Goal: Information Seeking & Learning: Learn about a topic

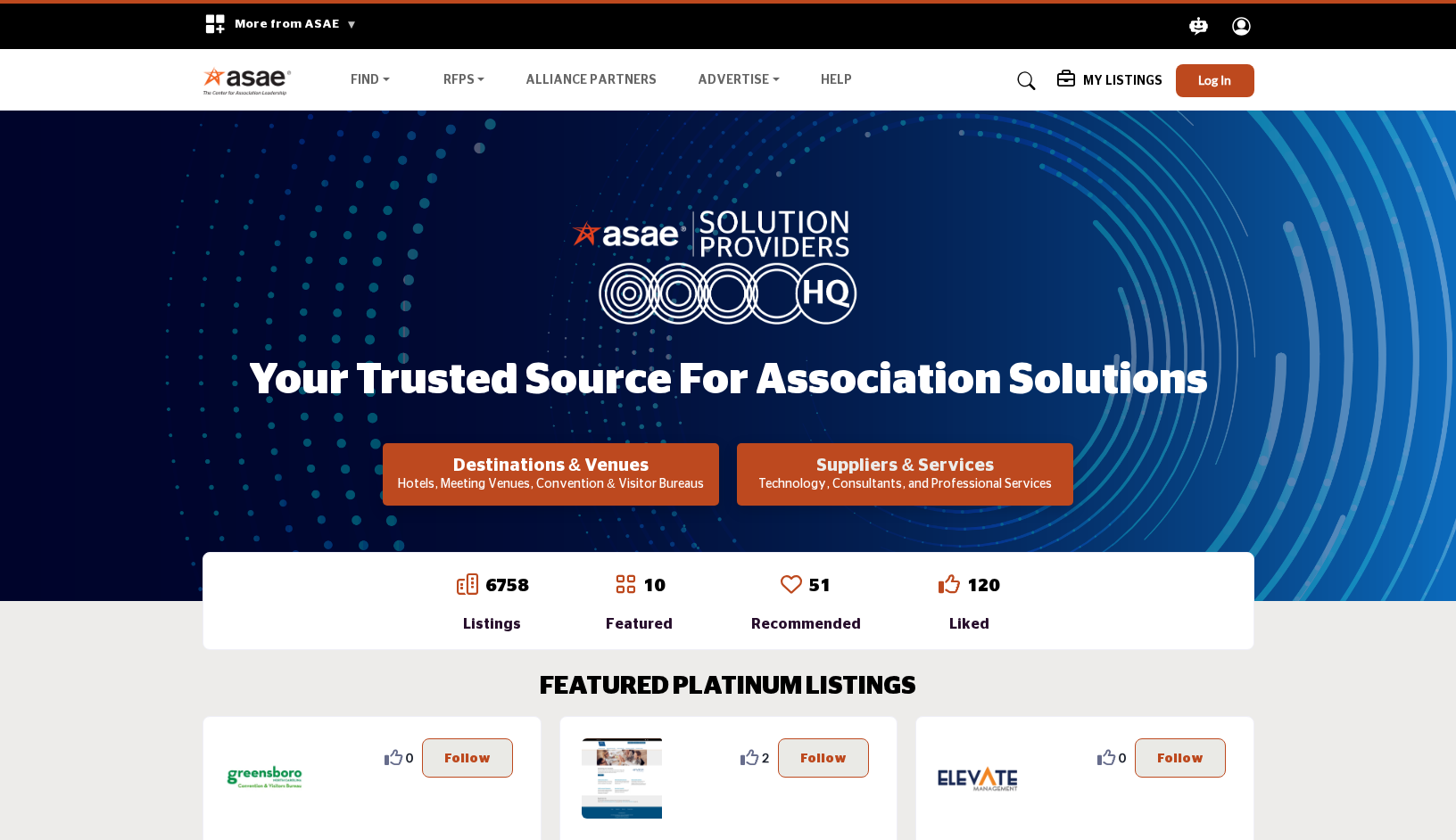
click at [714, 463] on h2 "Suppliers & Services" at bounding box center [551, 465] width 326 height 21
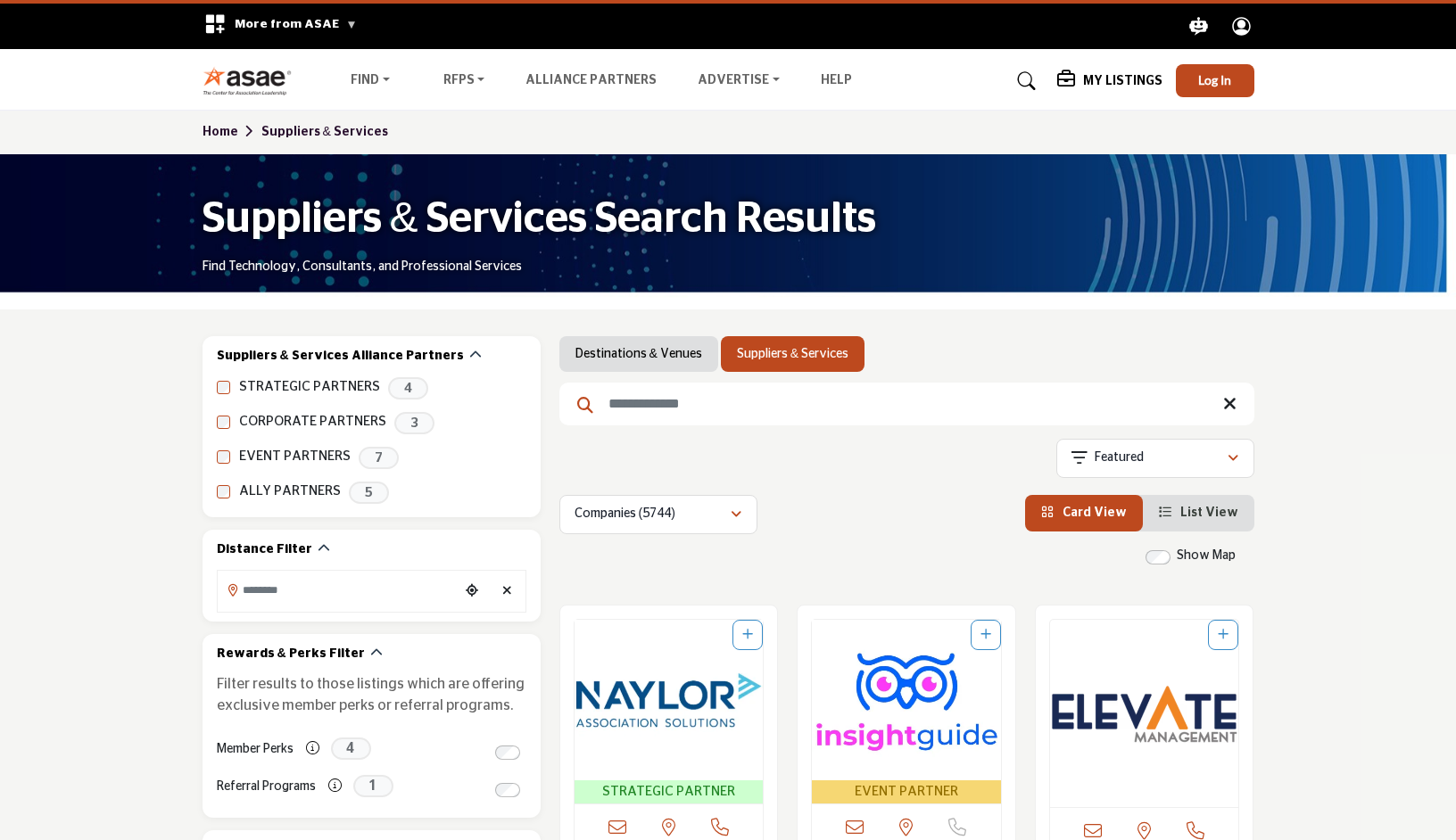
click at [735, 401] on input "Search Keyword" at bounding box center [907, 404] width 695 height 43
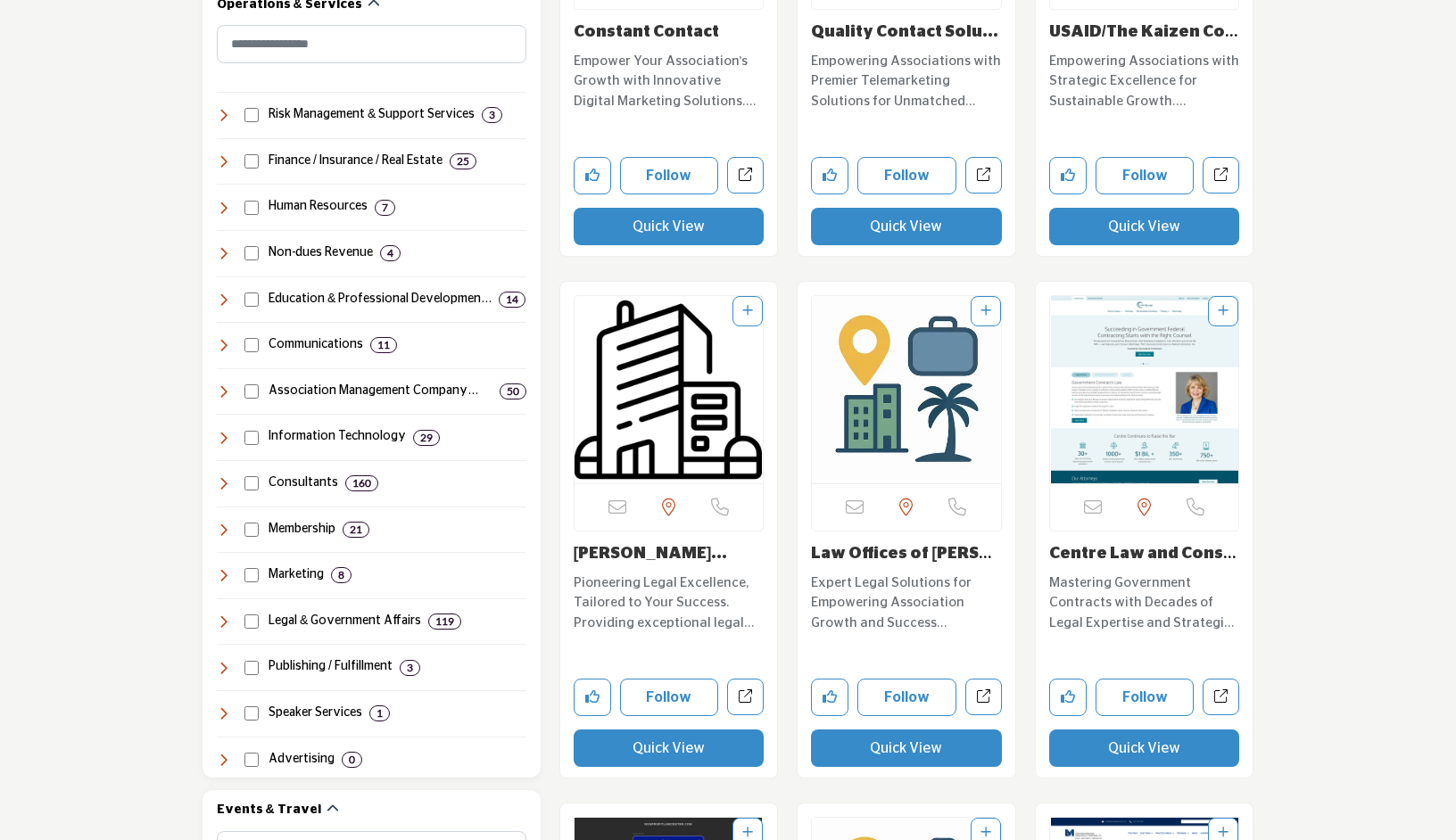
scroll to position [857, 0]
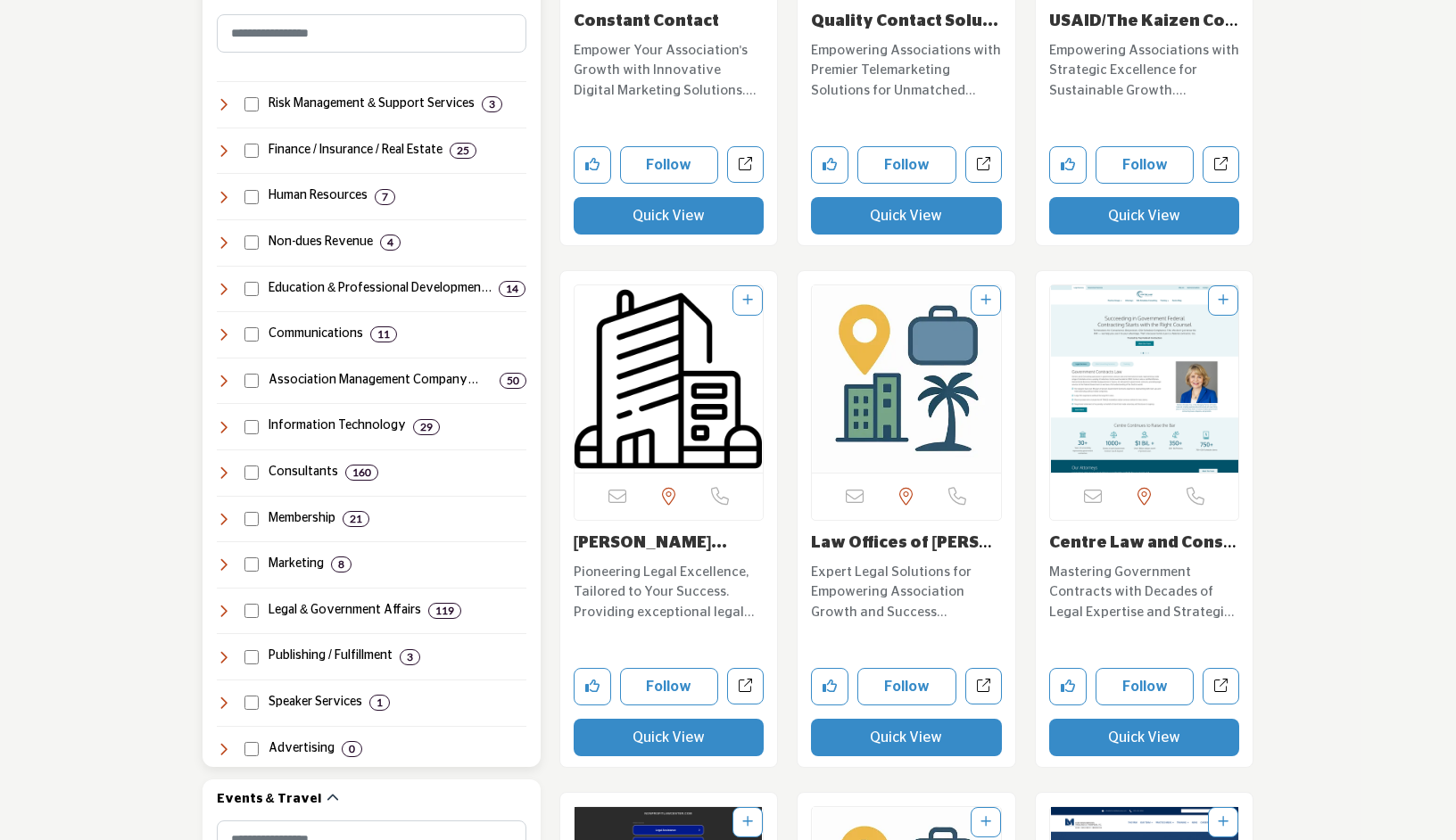
click at [223, 193] on icon at bounding box center [223, 196] width 14 height 14
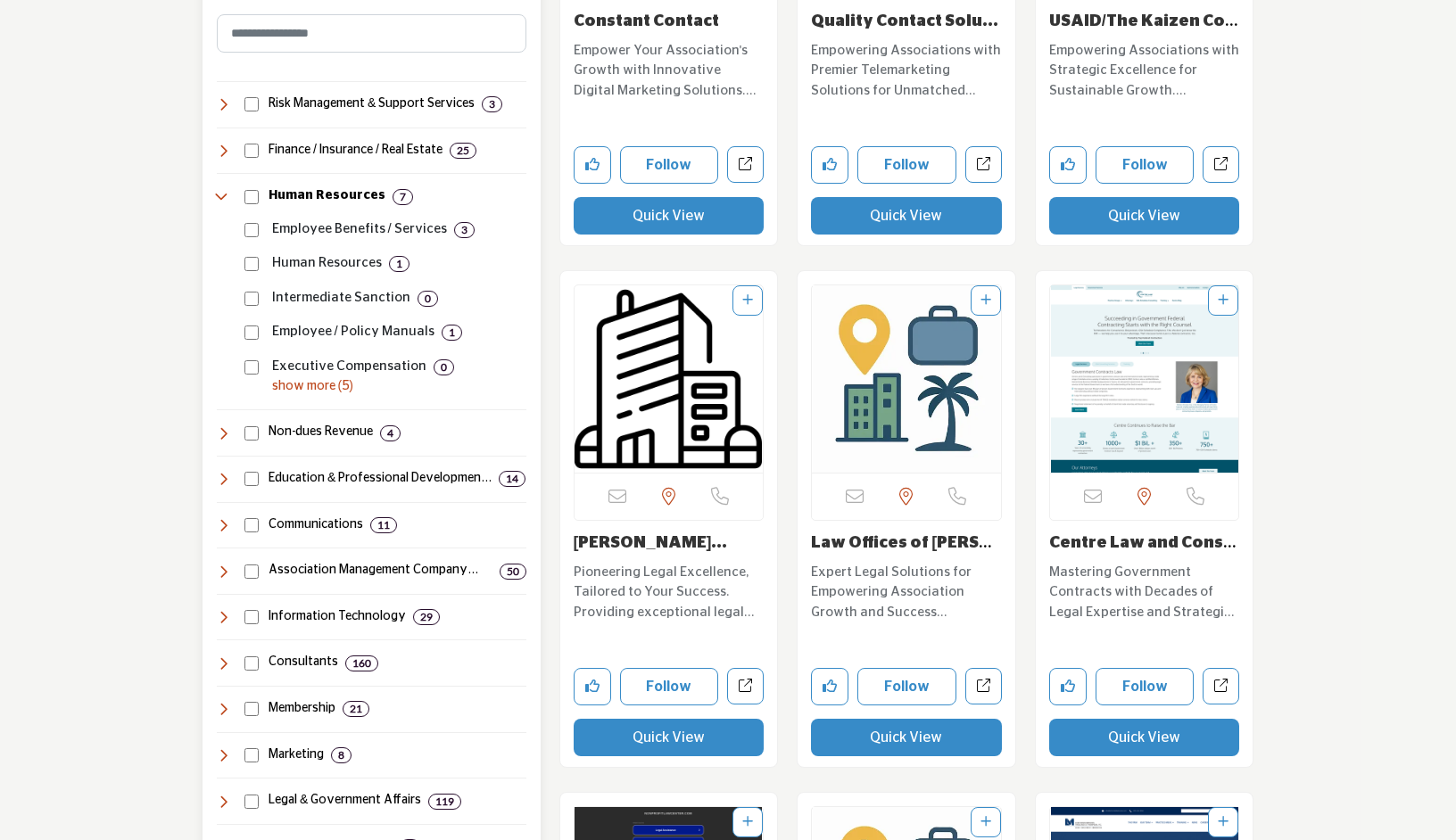
click at [219, 190] on icon at bounding box center [223, 196] width 14 height 14
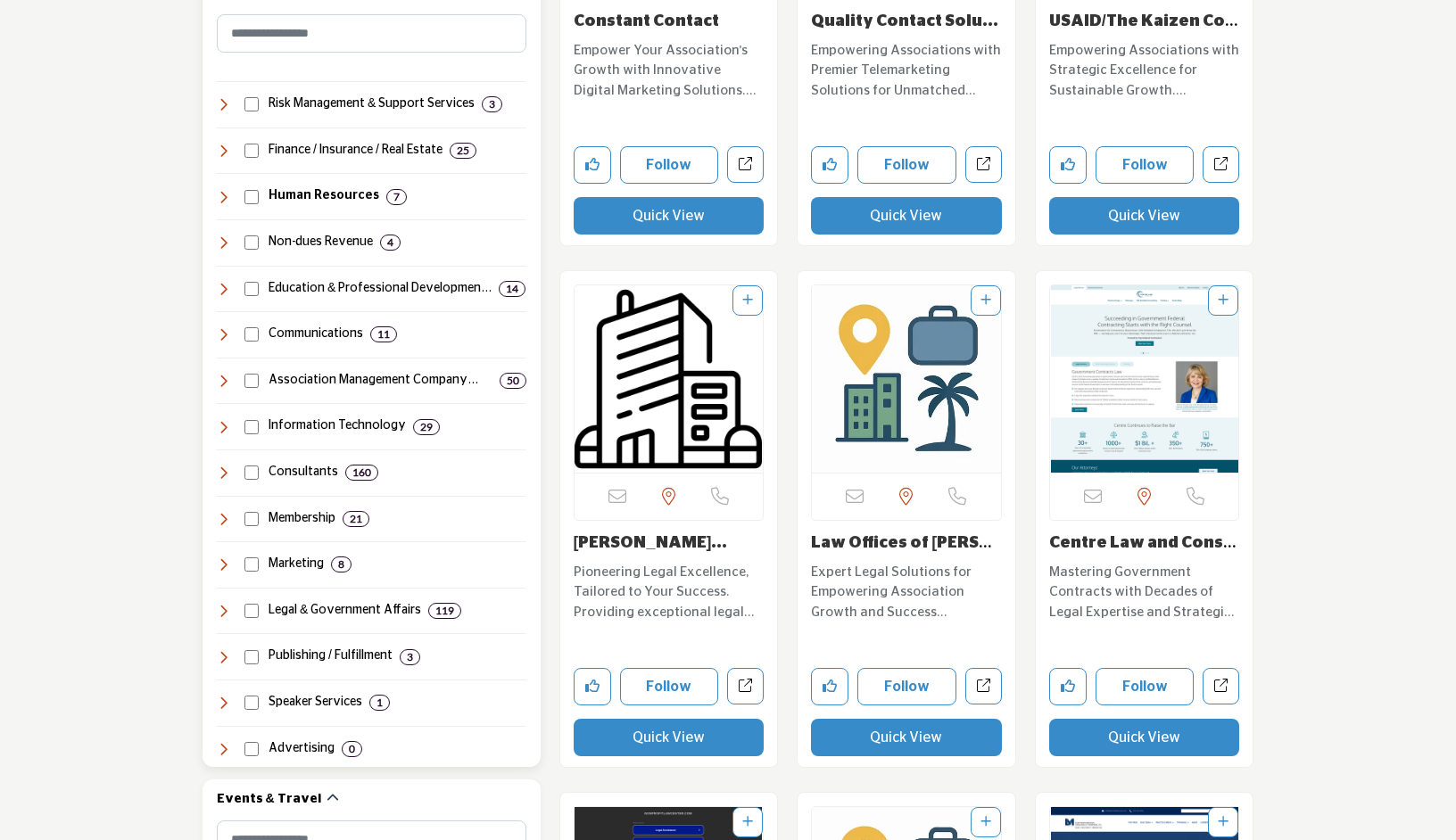
click at [227, 604] on icon at bounding box center [223, 611] width 14 height 14
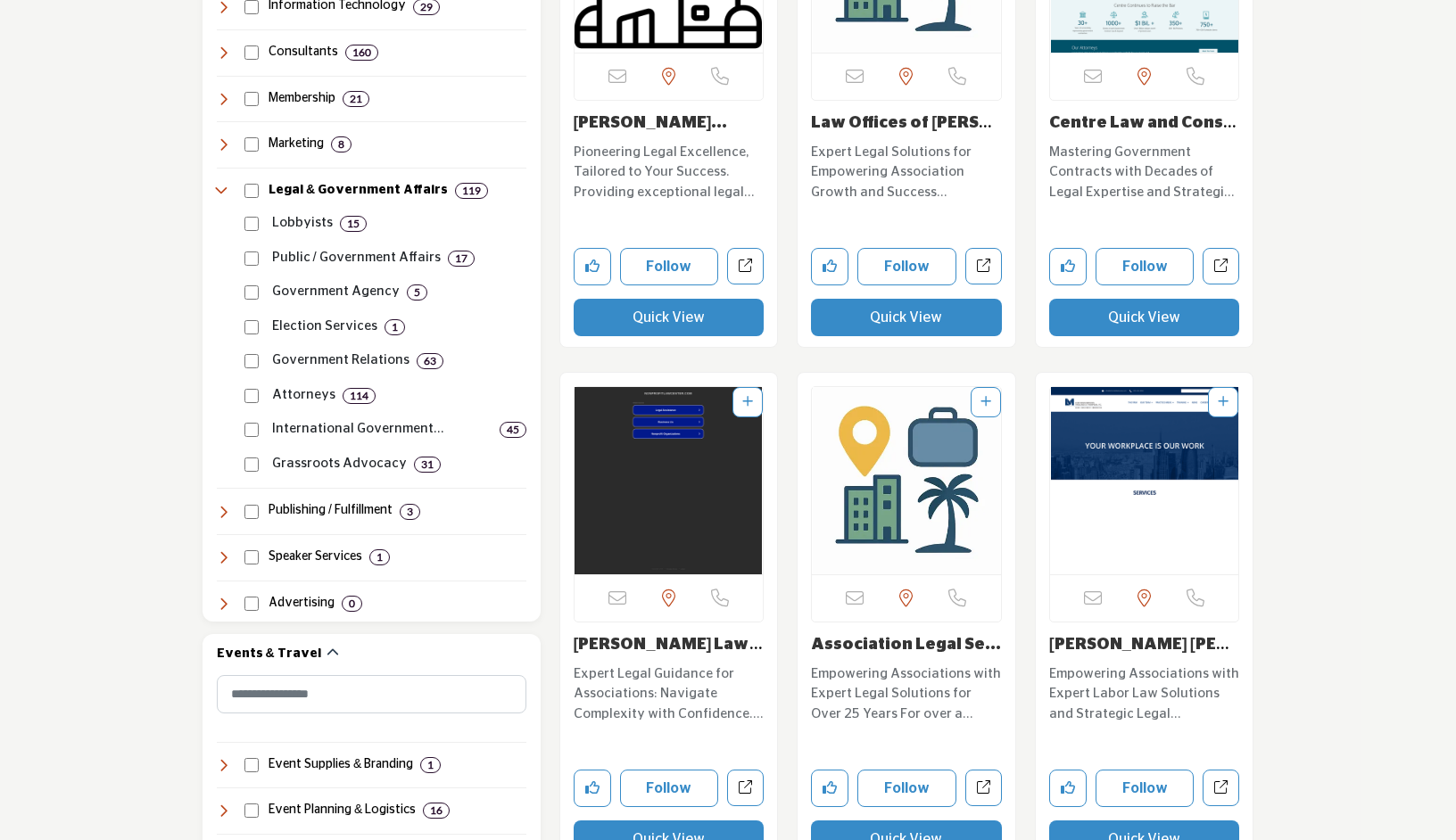
scroll to position [1288, 0]
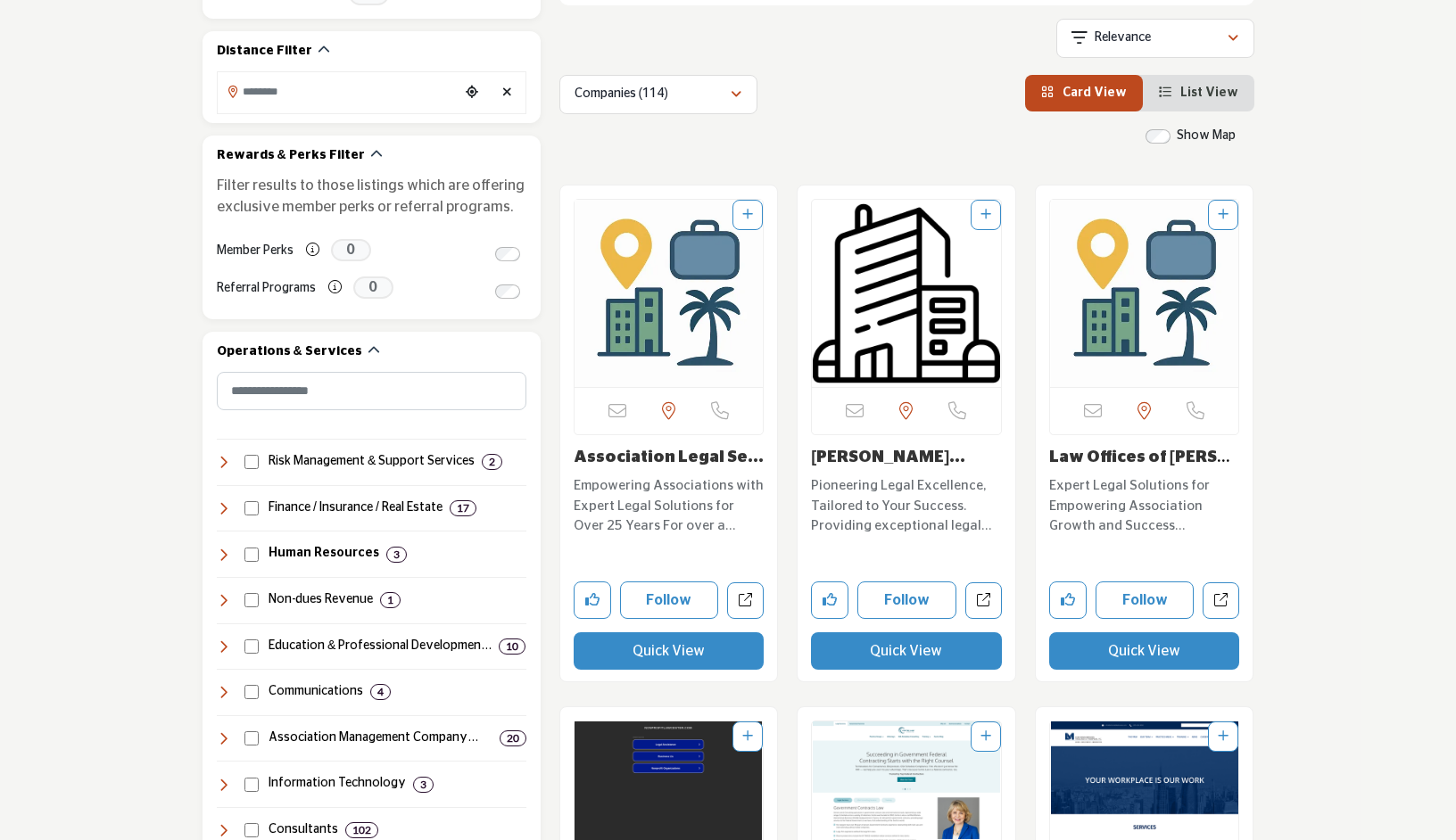
scroll to position [448, 0]
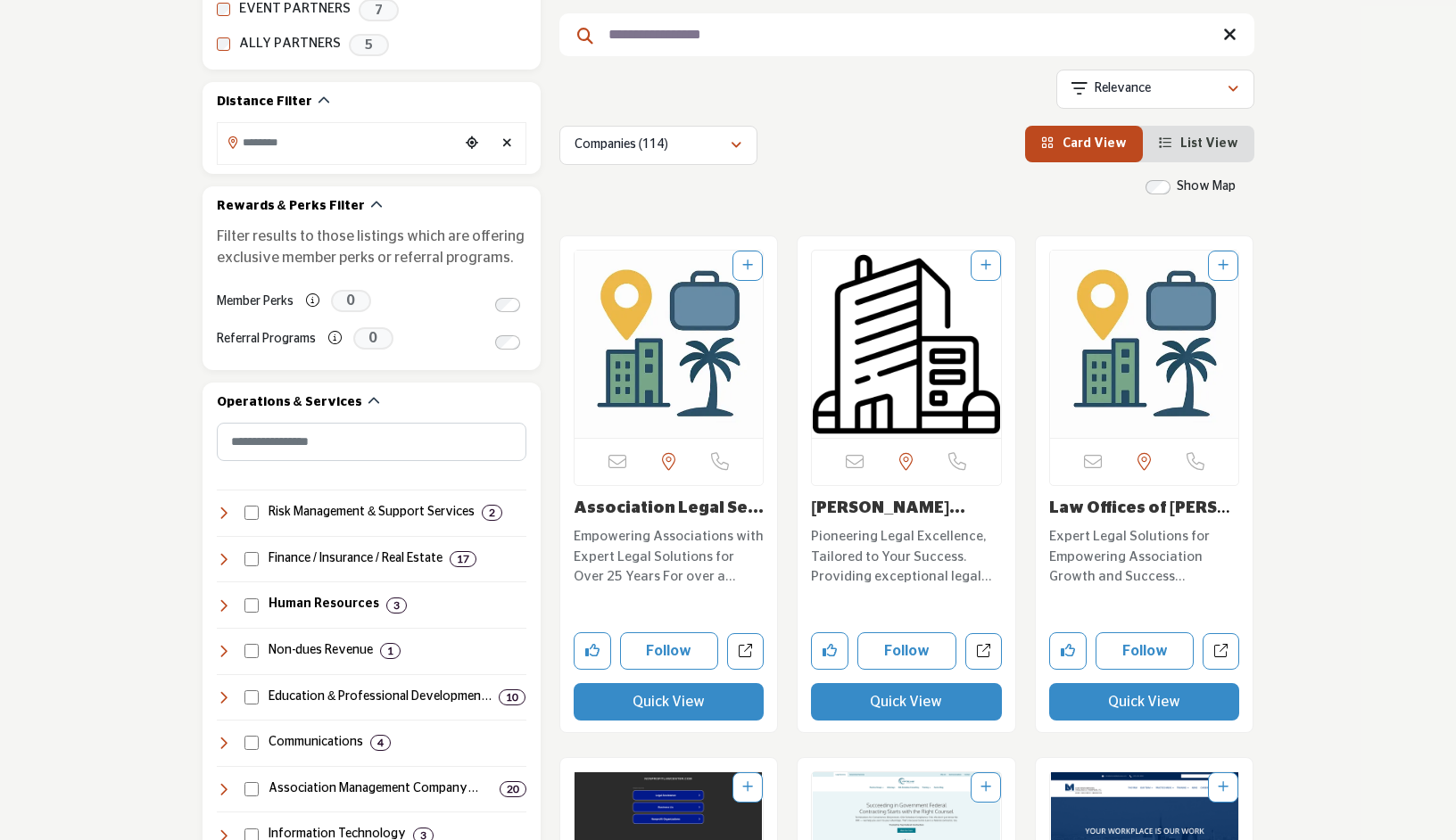
click at [1196, 142] on span "List View" at bounding box center [1209, 144] width 58 height 13
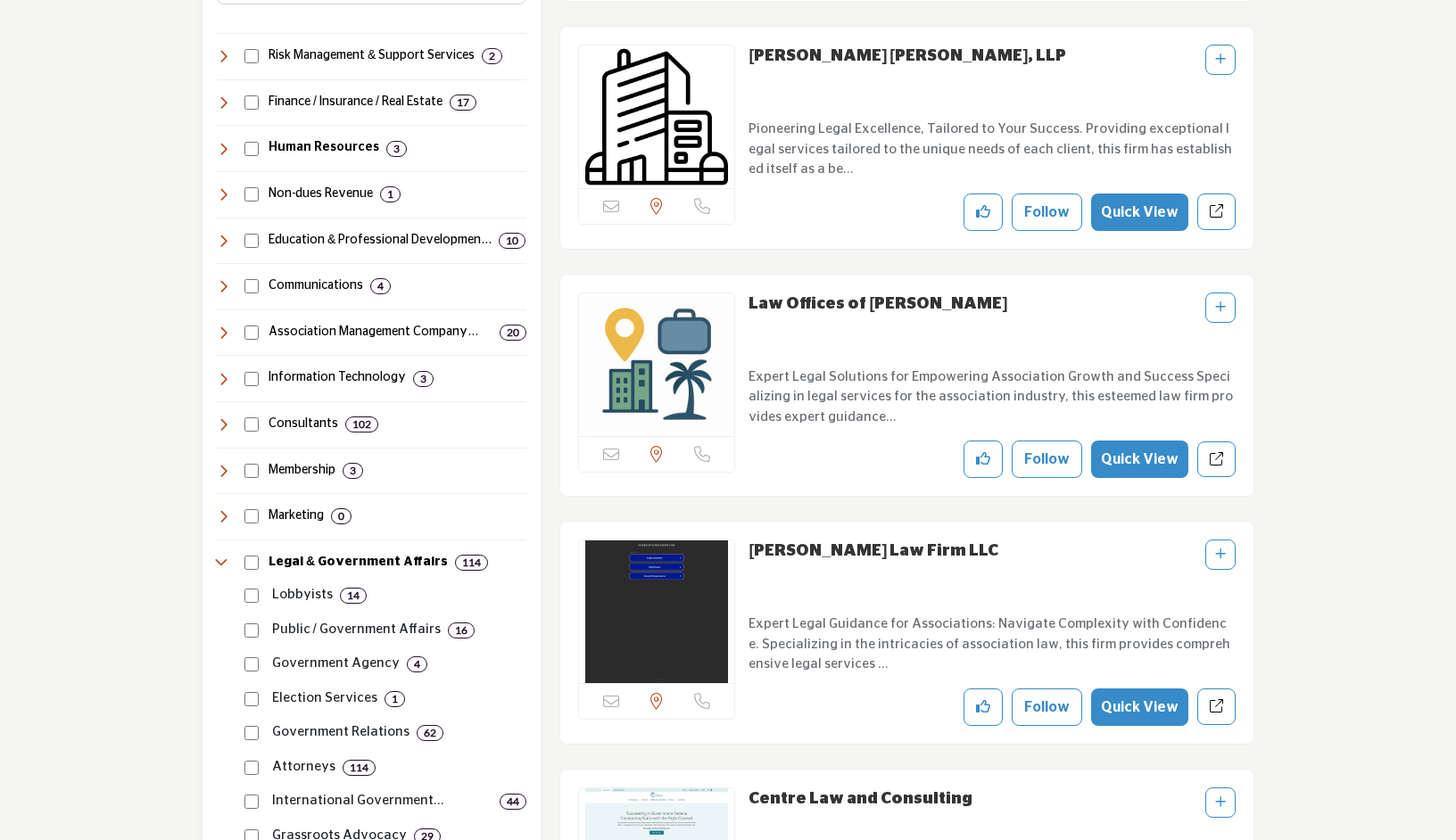
scroll to position [227, 0]
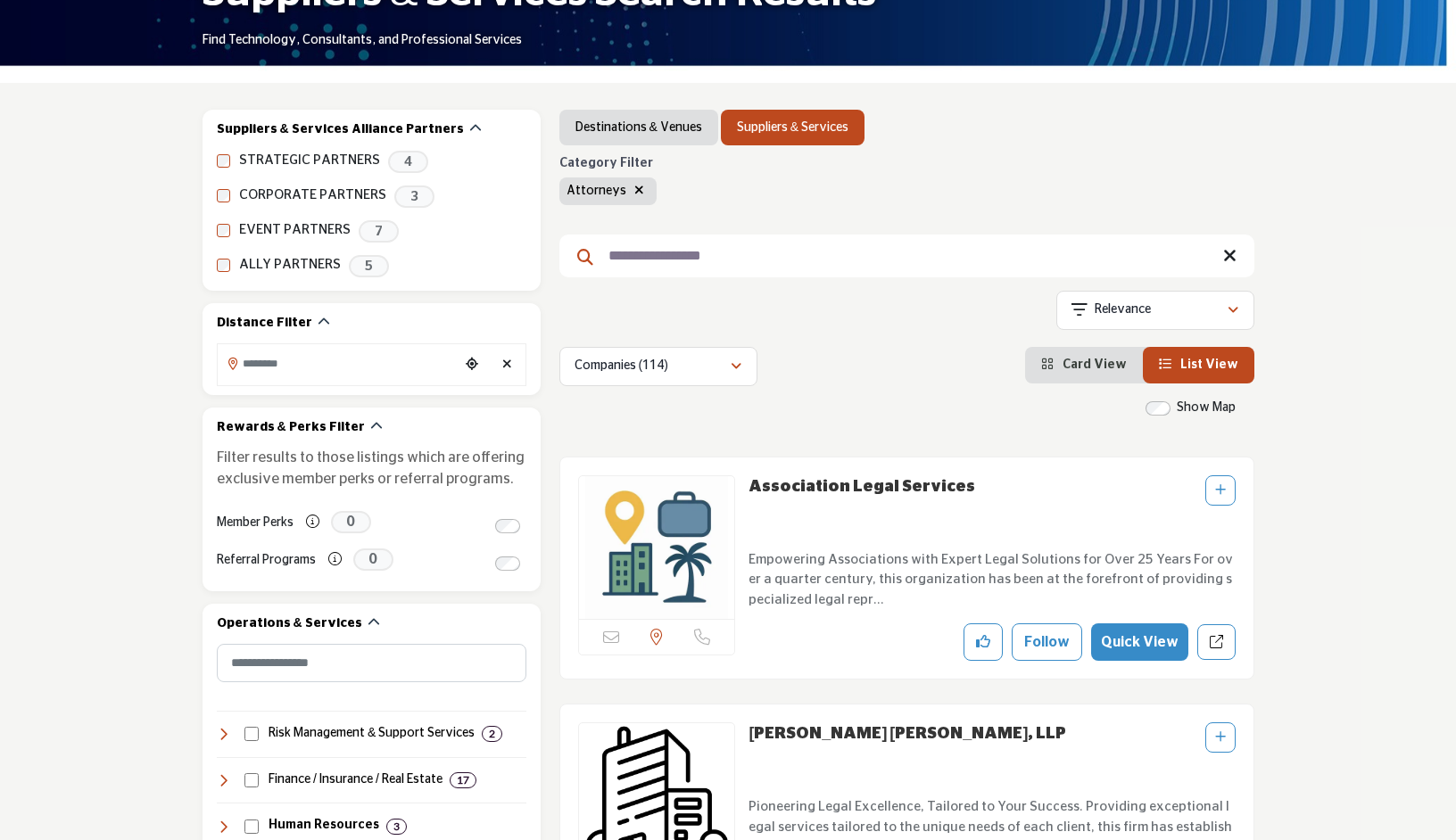
click at [664, 254] on input "**********" at bounding box center [907, 256] width 695 height 43
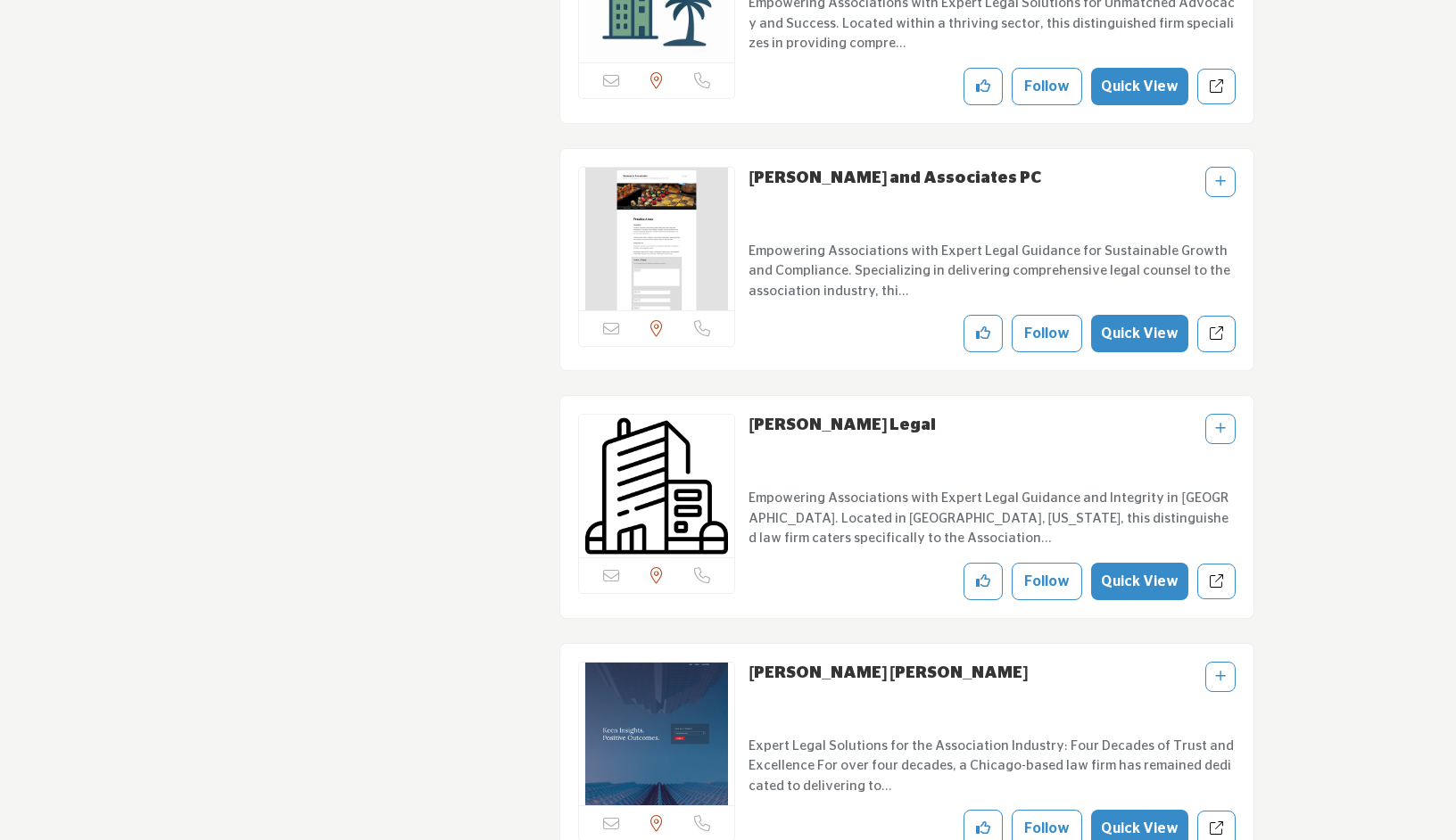
scroll to position [10729, 0]
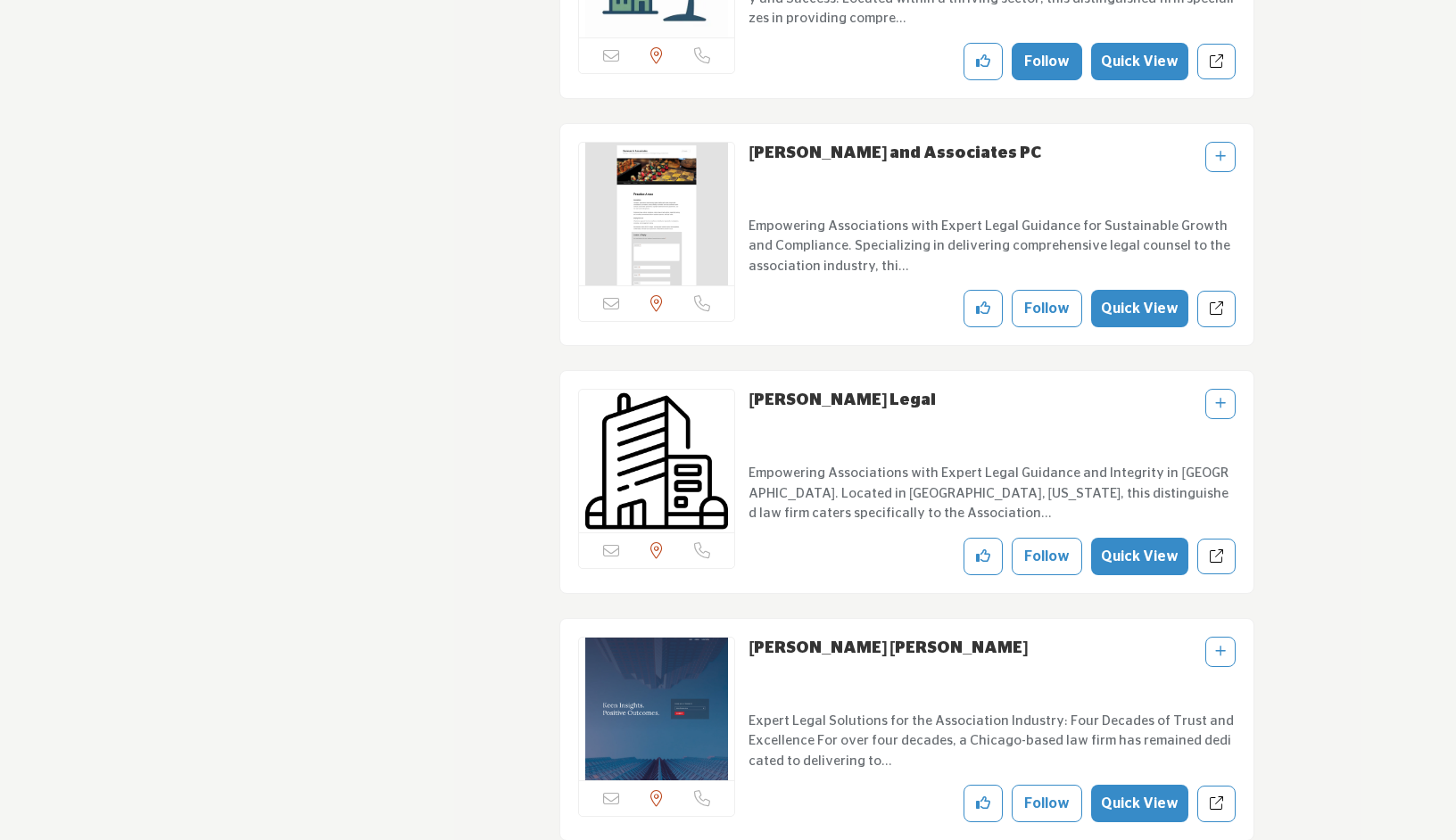
type input "**********"
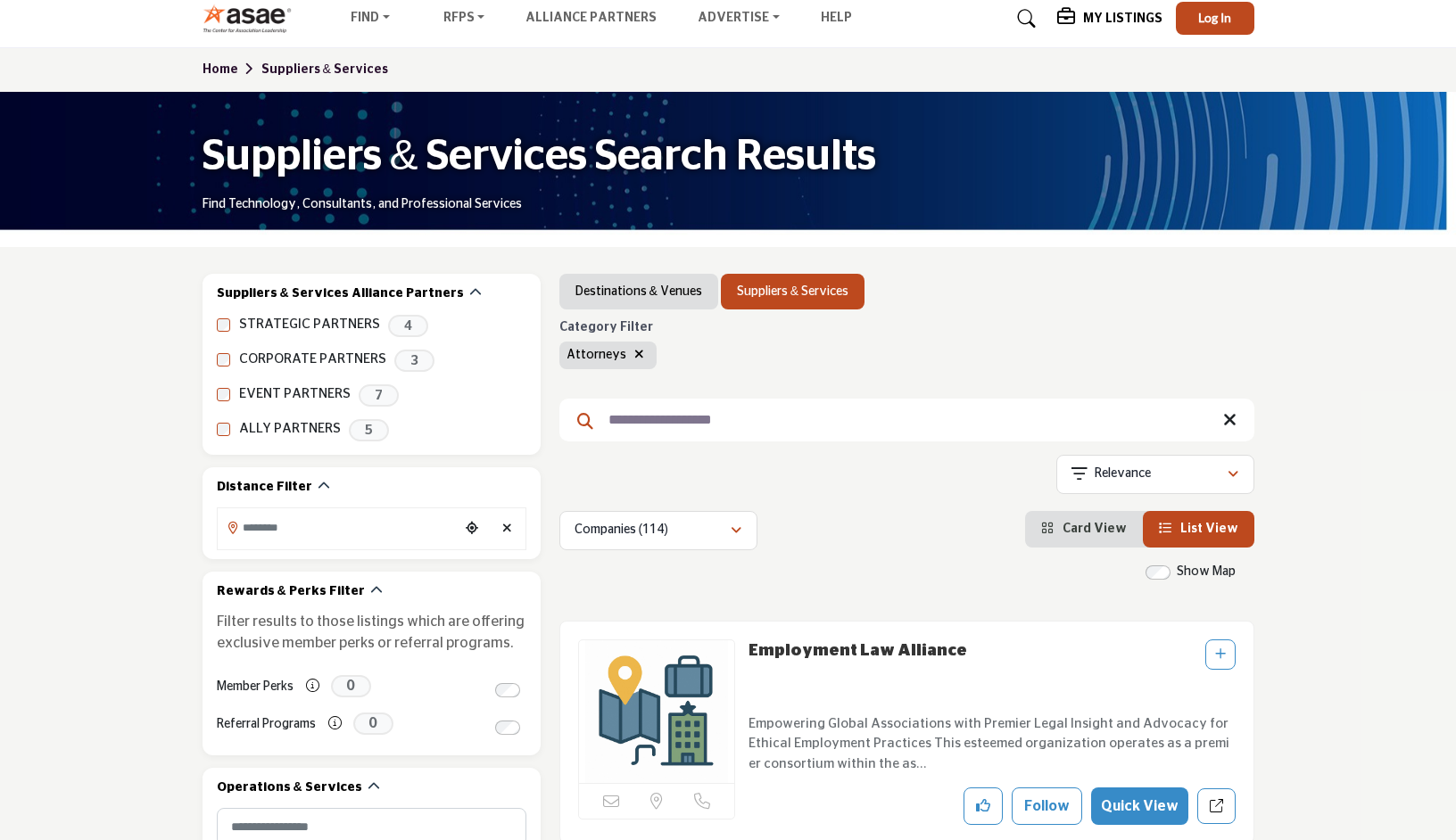
scroll to position [0, 0]
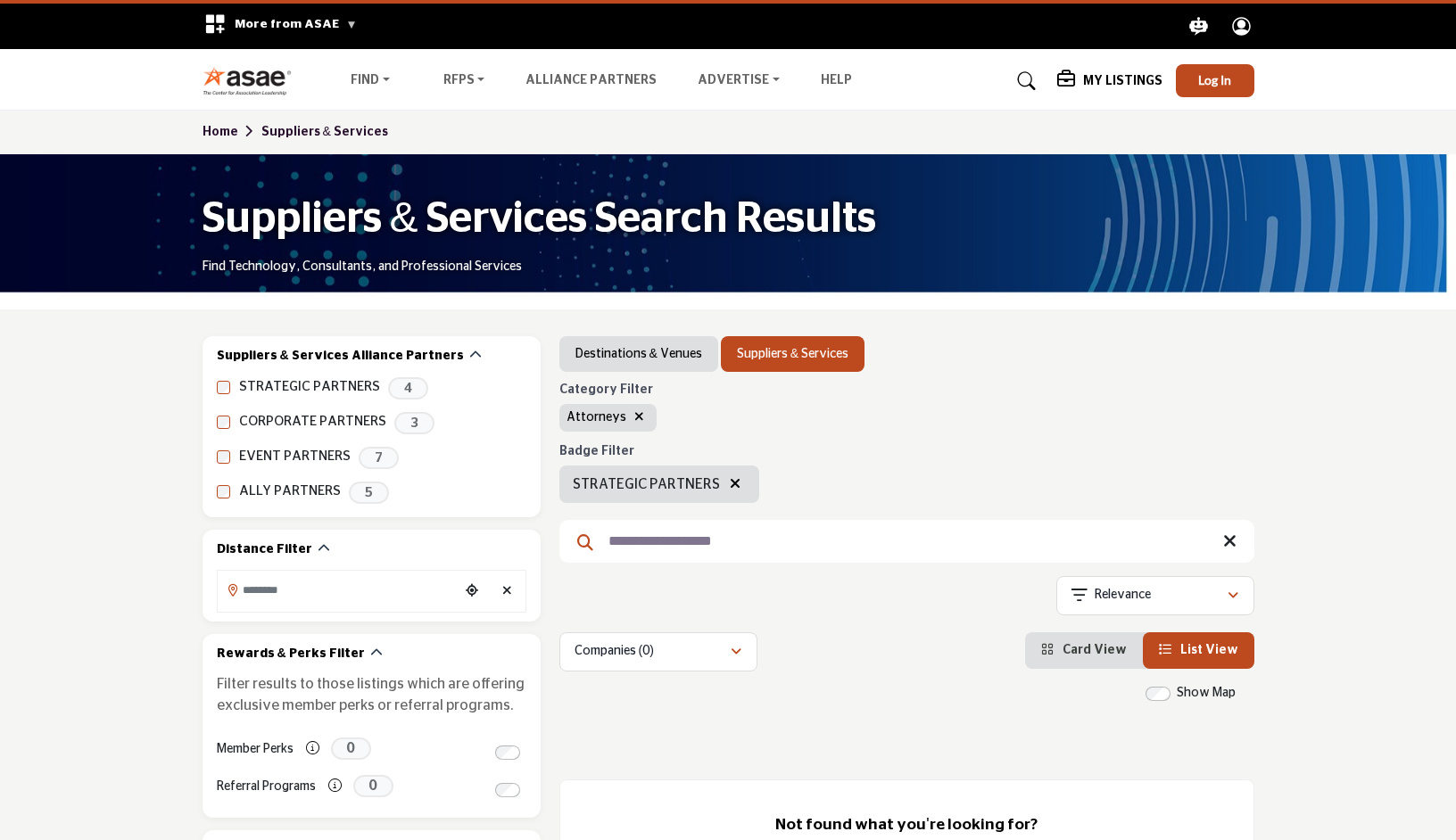
click at [732, 483] on icon "button" at bounding box center [735, 483] width 11 height 14
click at [635, 413] on icon "button" at bounding box center [639, 417] width 10 height 13
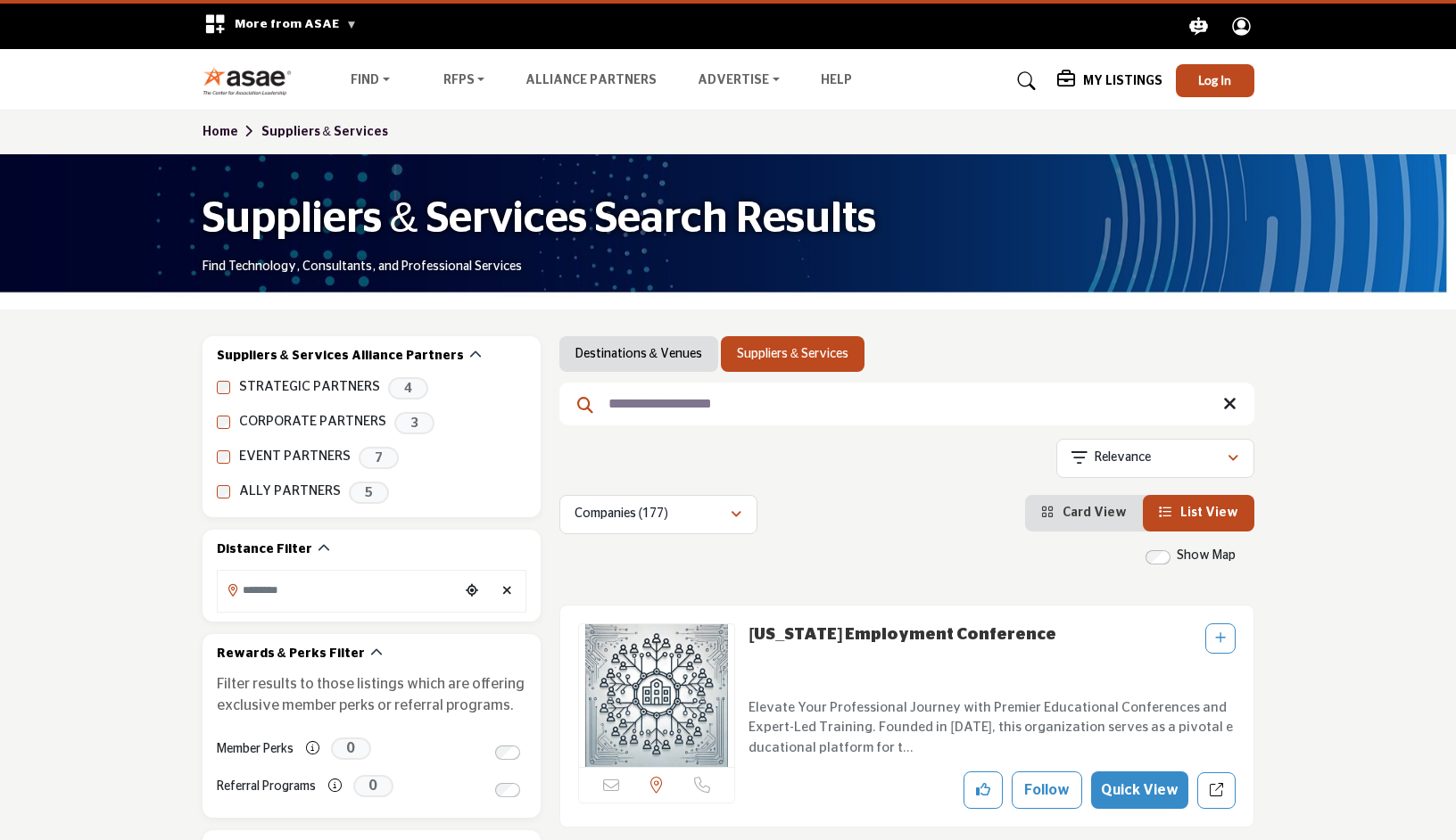
click at [705, 407] on input "**********" at bounding box center [907, 404] width 695 height 43
click at [1231, 408] on icon at bounding box center [1229, 403] width 13 height 18
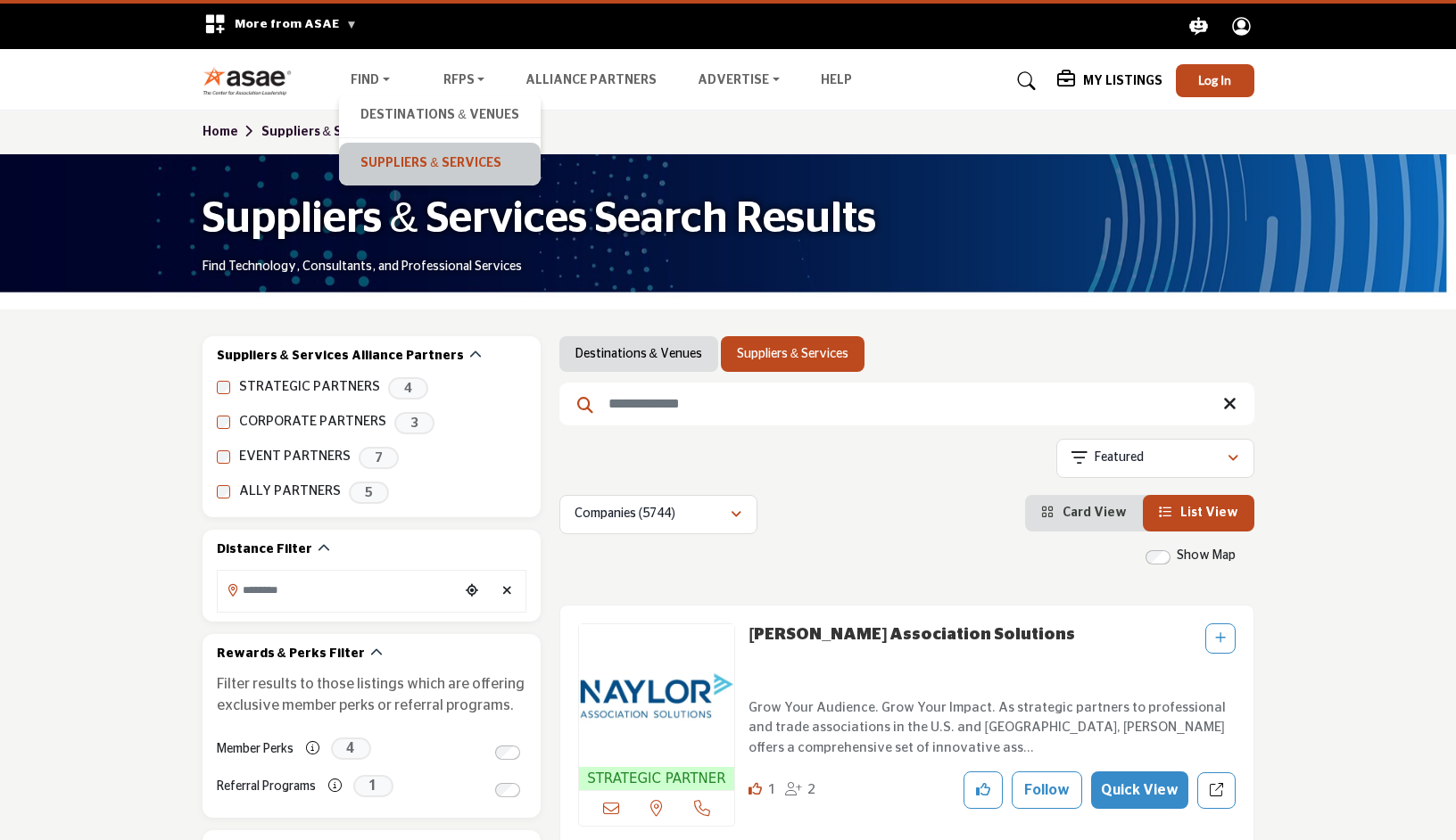
click at [398, 162] on link "Suppliers & Services" at bounding box center [439, 164] width 183 height 25
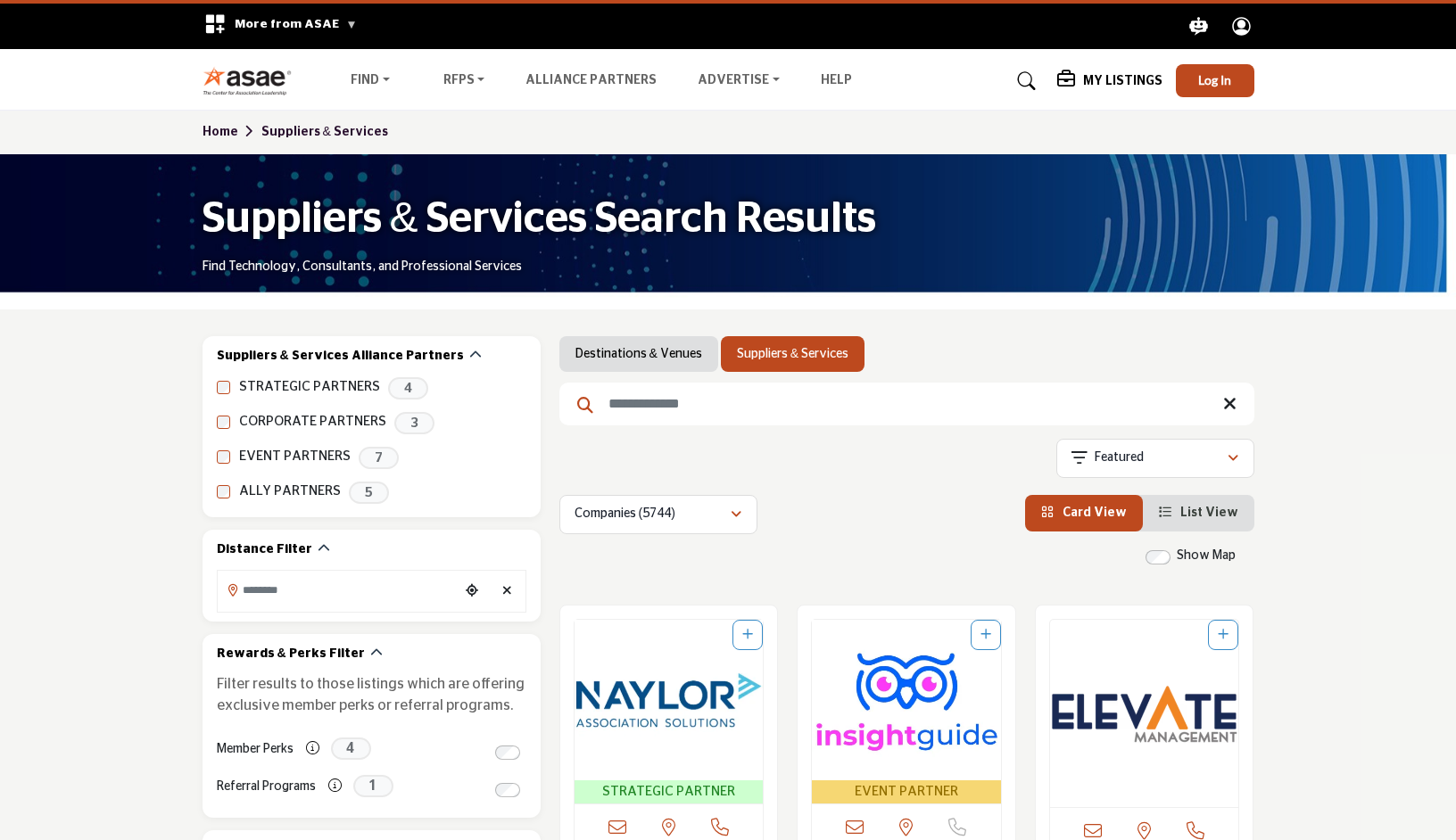
click at [1233, 516] on span "List View" at bounding box center [1209, 513] width 58 height 13
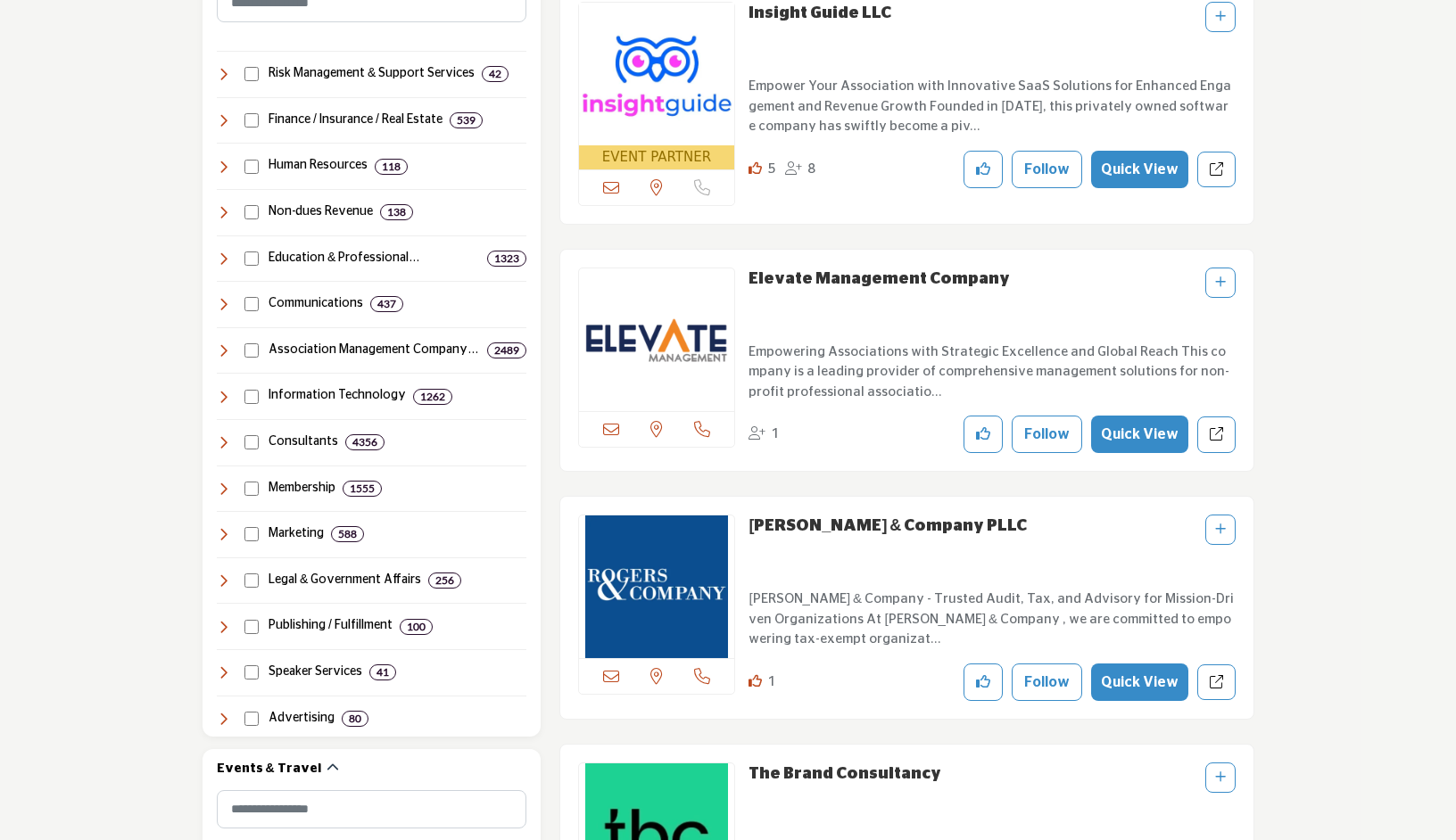
scroll to position [905, 0]
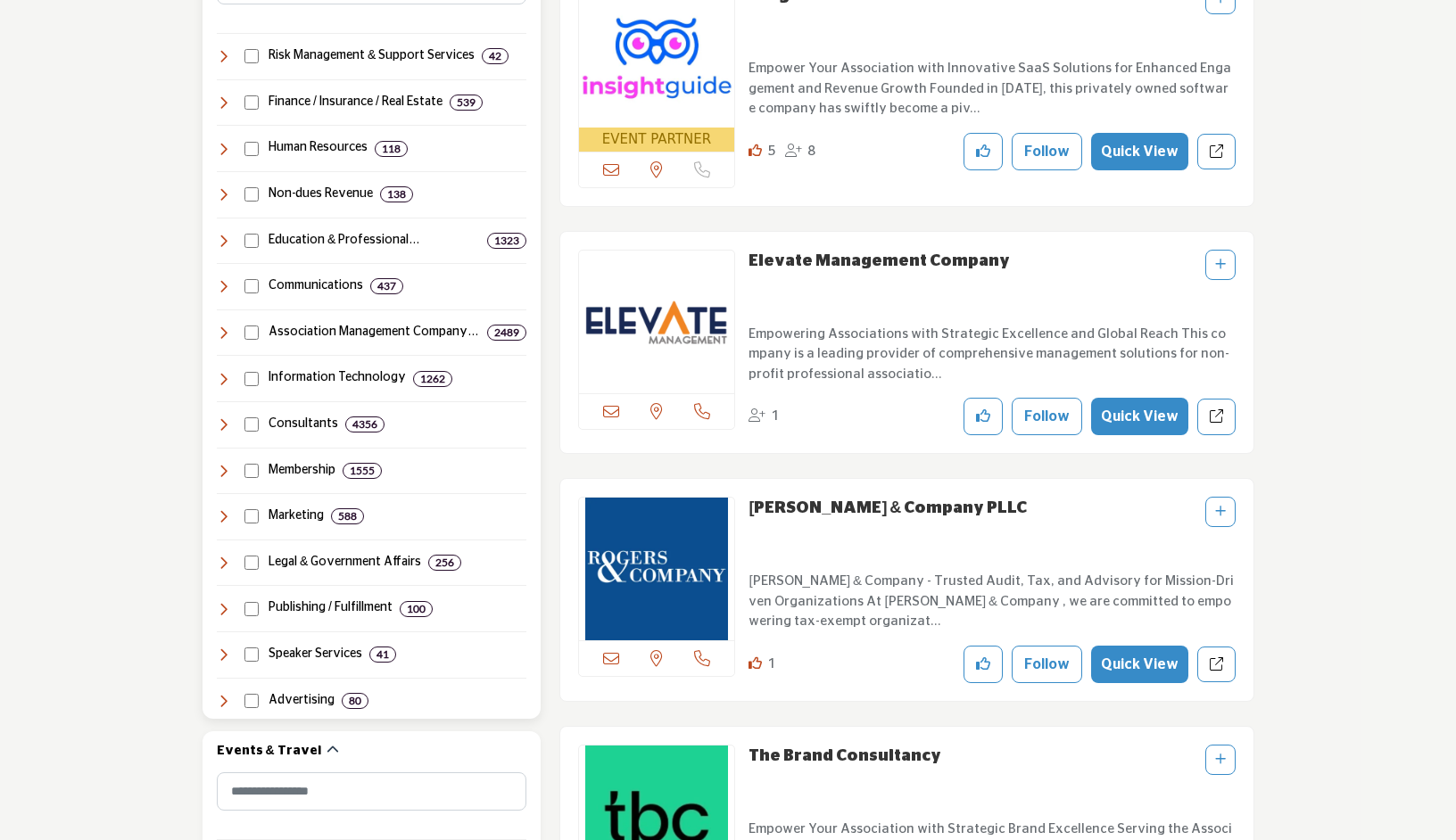
click at [225, 556] on icon at bounding box center [223, 562] width 14 height 14
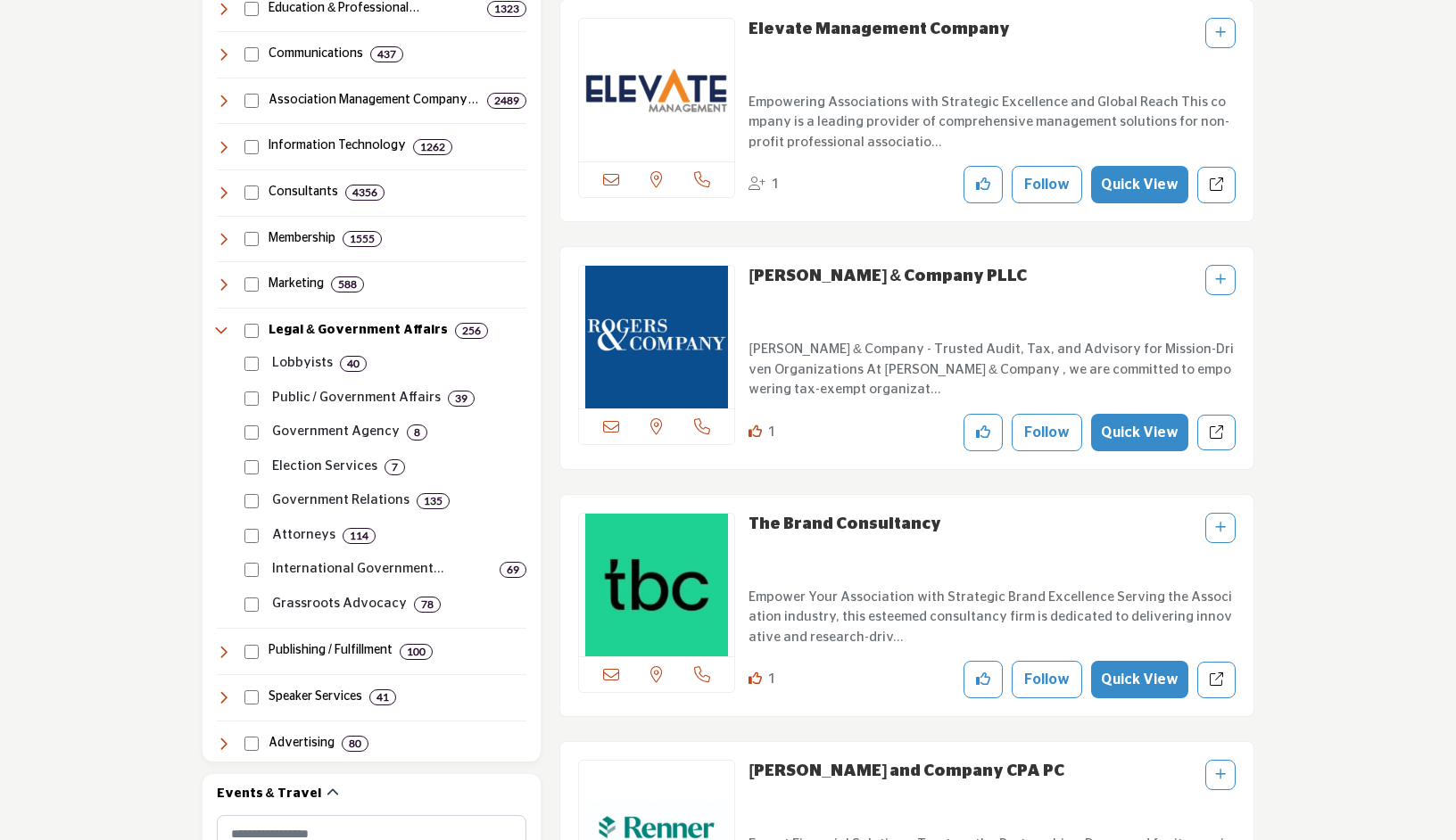
scroll to position [1141, 0]
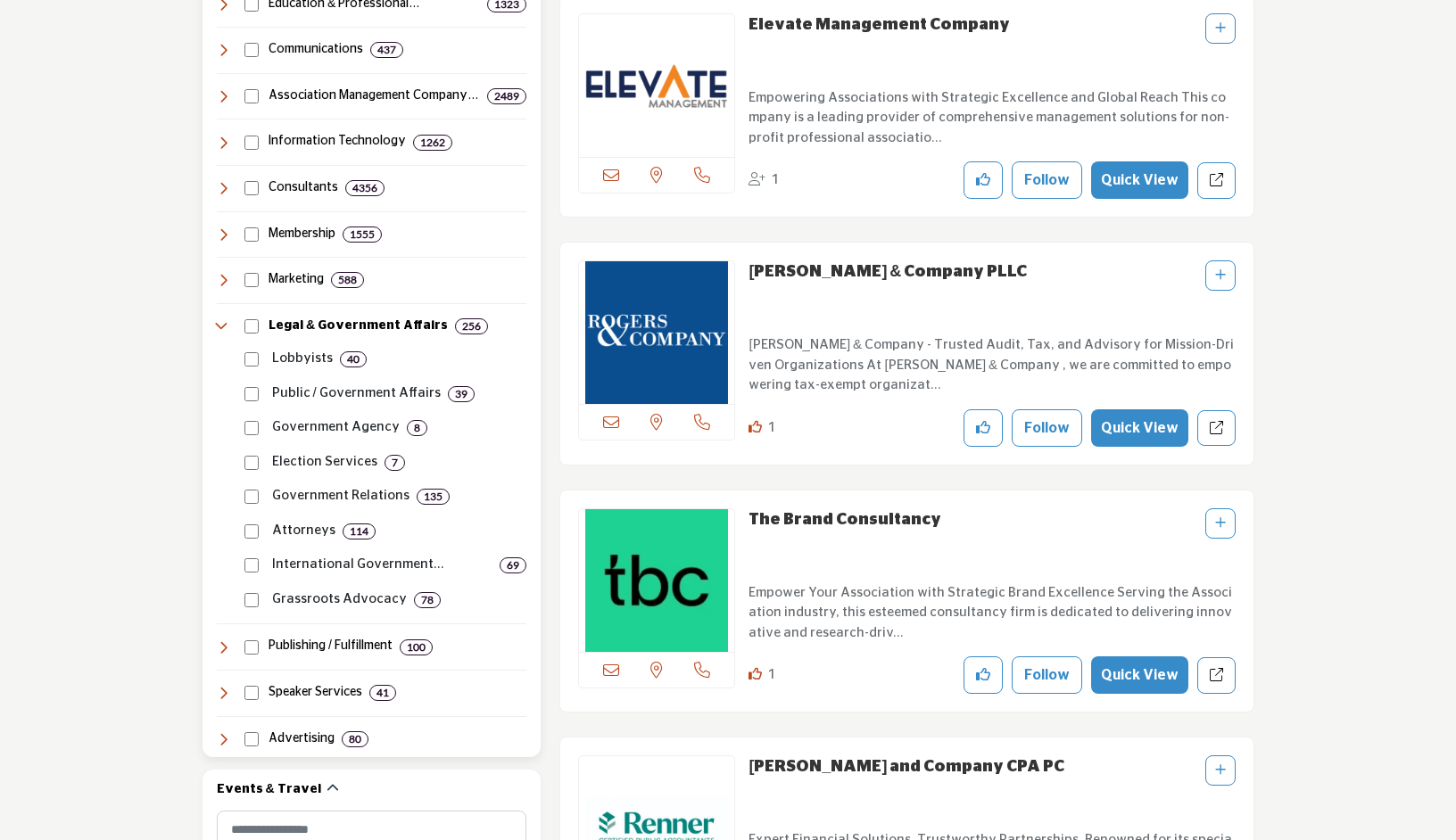
click at [290, 521] on p "Attorneys" at bounding box center [303, 531] width 63 height 20
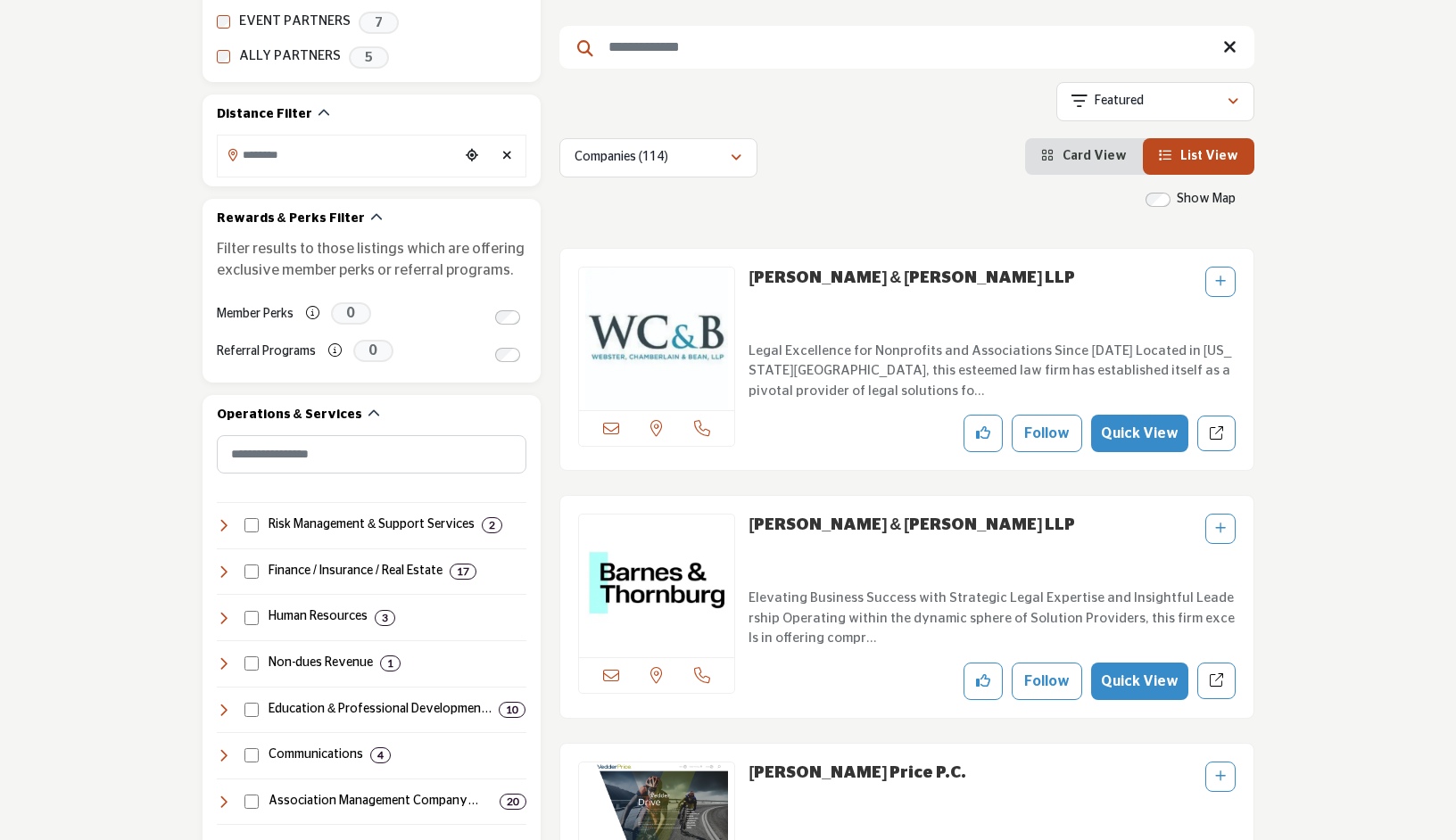
scroll to position [478, 0]
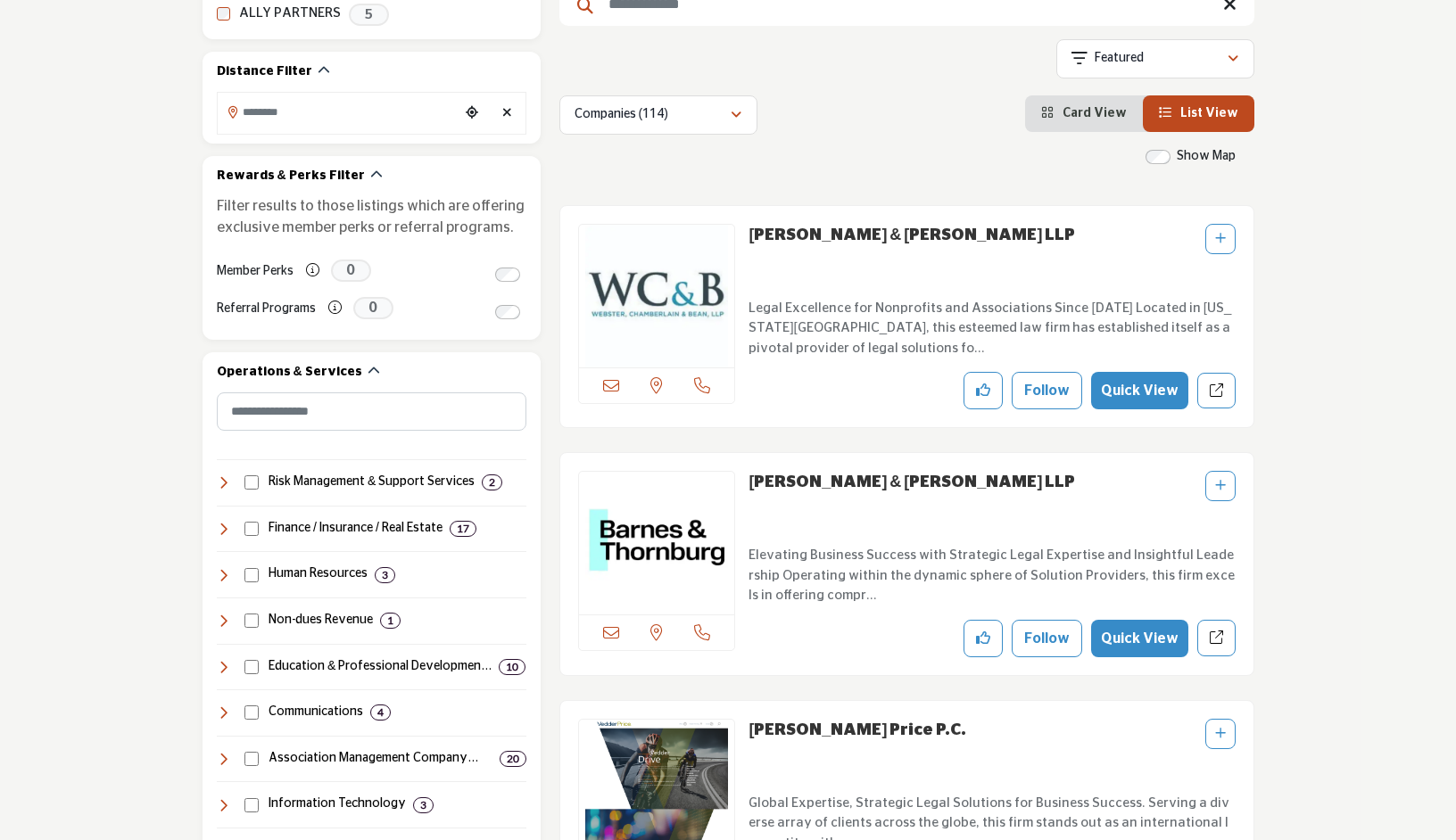
click at [790, 322] on p "Legal Excellence for Nonprofits and Associations Since 1970 Located in Washingt…" at bounding box center [992, 329] width 487 height 61
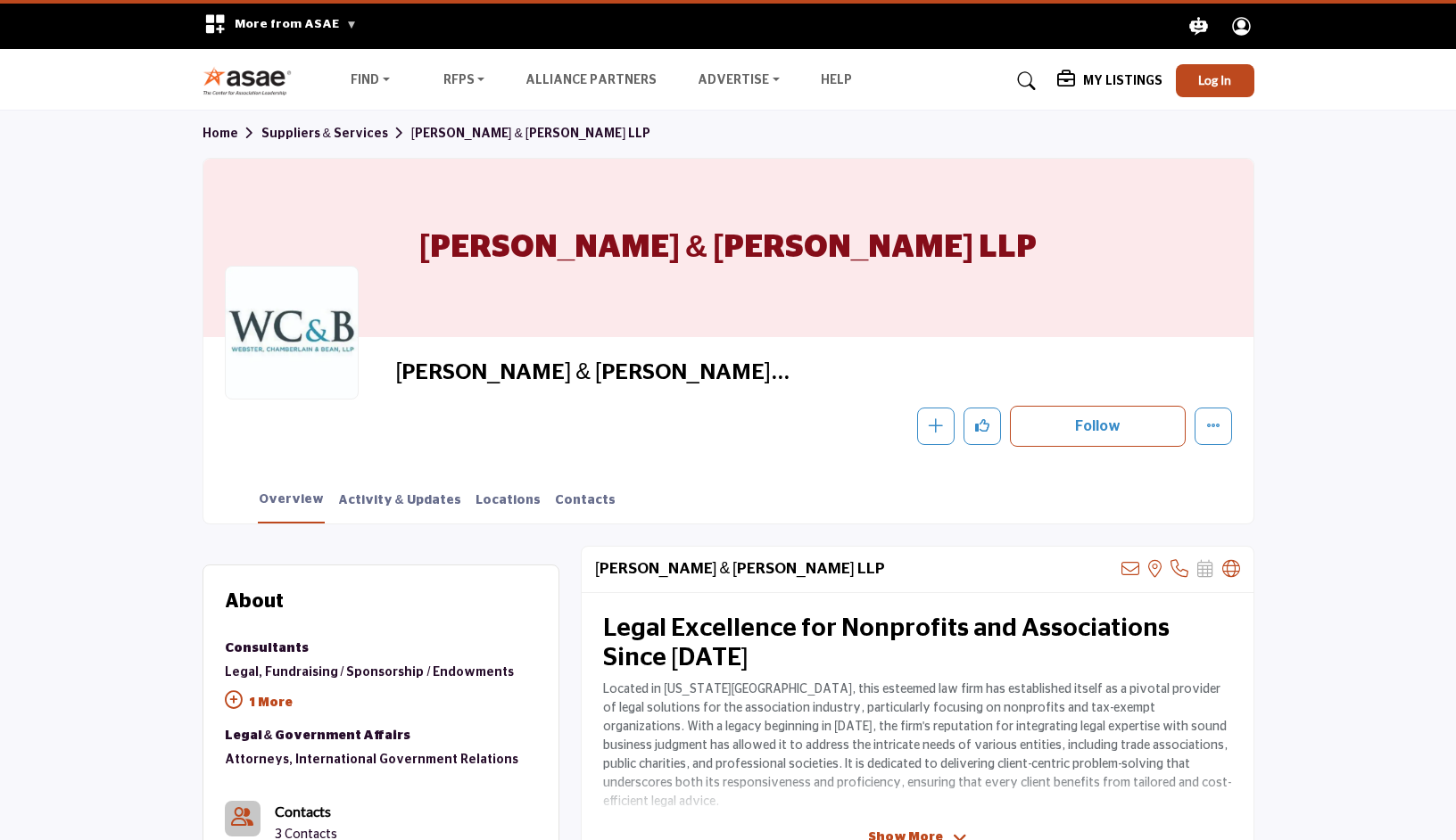
click at [882, 832] on span "Show More" at bounding box center [905, 838] width 75 height 19
click at [981, 722] on p "Located in Washington D.C., this esteemed law firm has established itself as a …" at bounding box center [918, 747] width 629 height 131
click at [317, 131] on link "Suppliers & Services" at bounding box center [337, 134] width 150 height 13
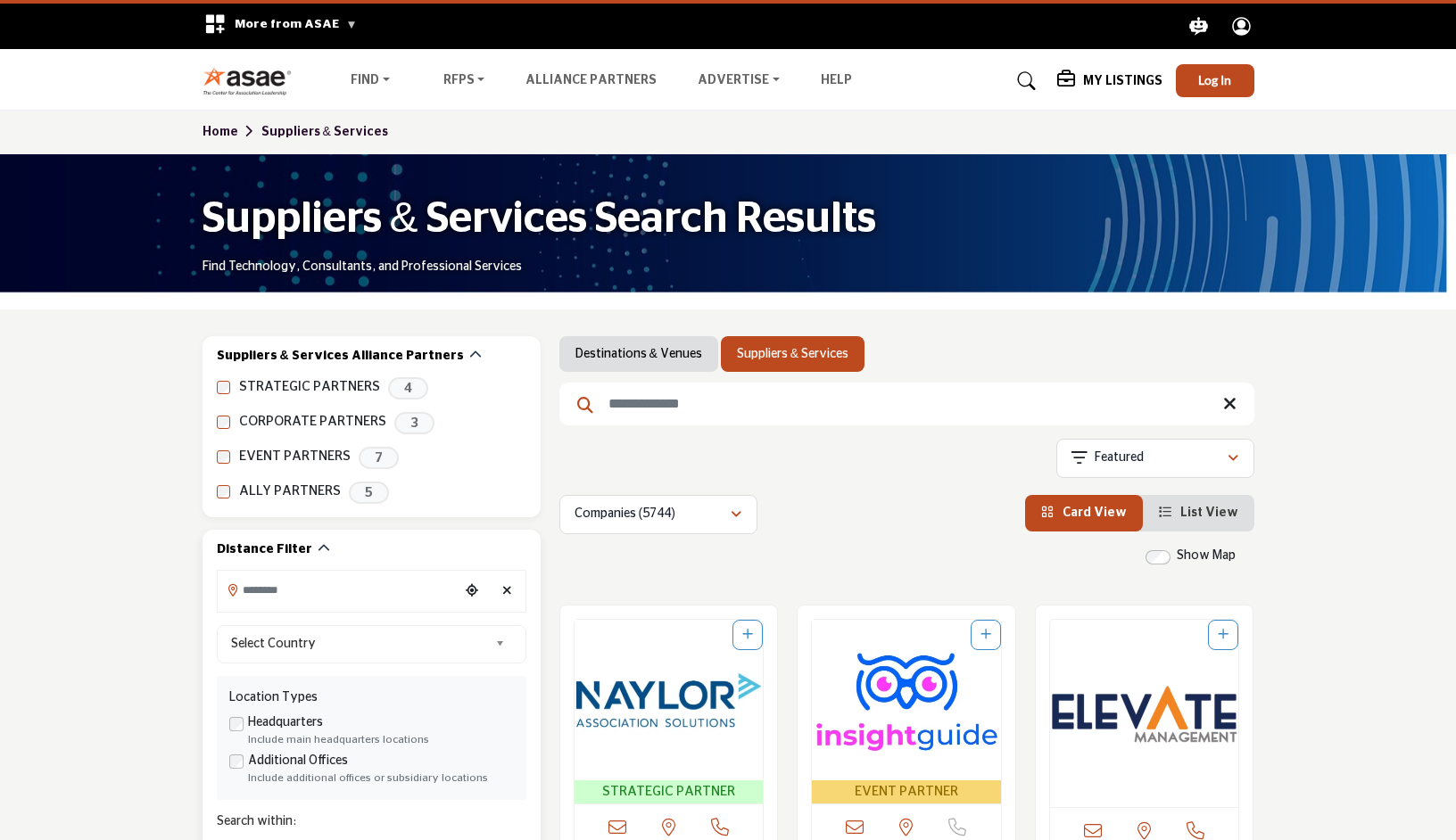
click at [339, 599] on input "Search Location" at bounding box center [338, 590] width 241 height 35
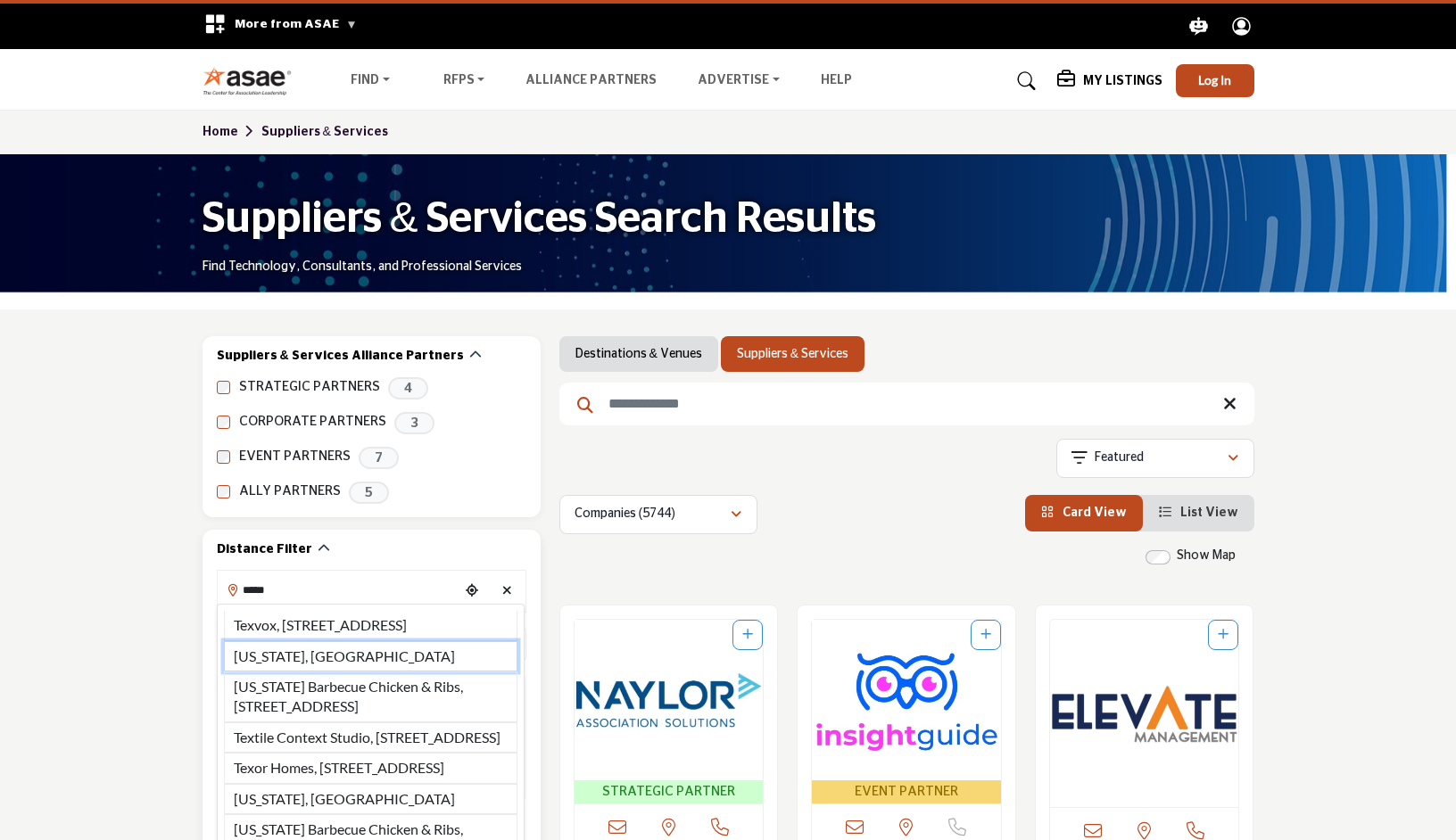
click at [299, 672] on li "[US_STATE], [GEOGRAPHIC_DATA]" at bounding box center [370, 656] width 293 height 31
type input "**********"
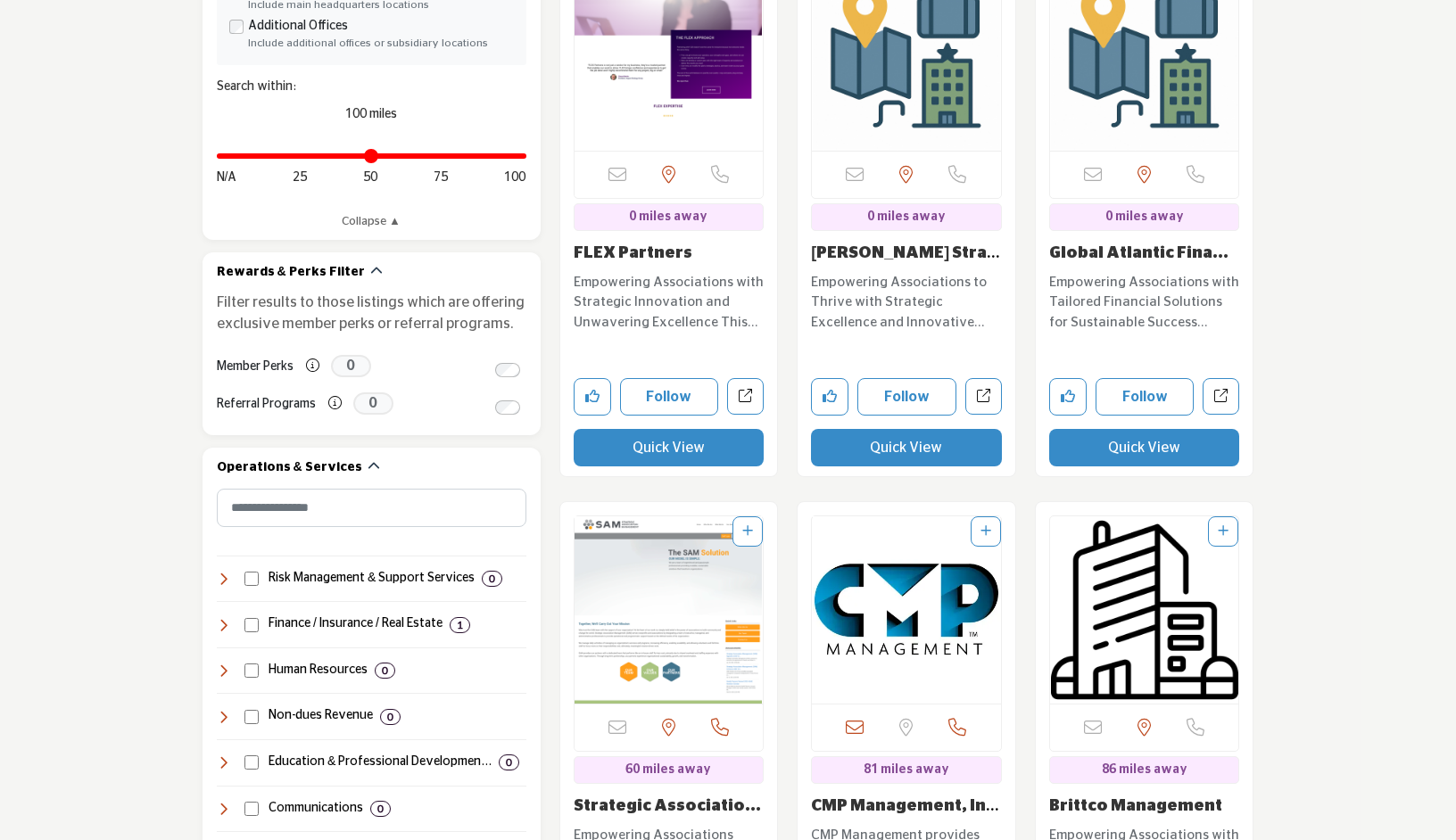
scroll to position [1470, 0]
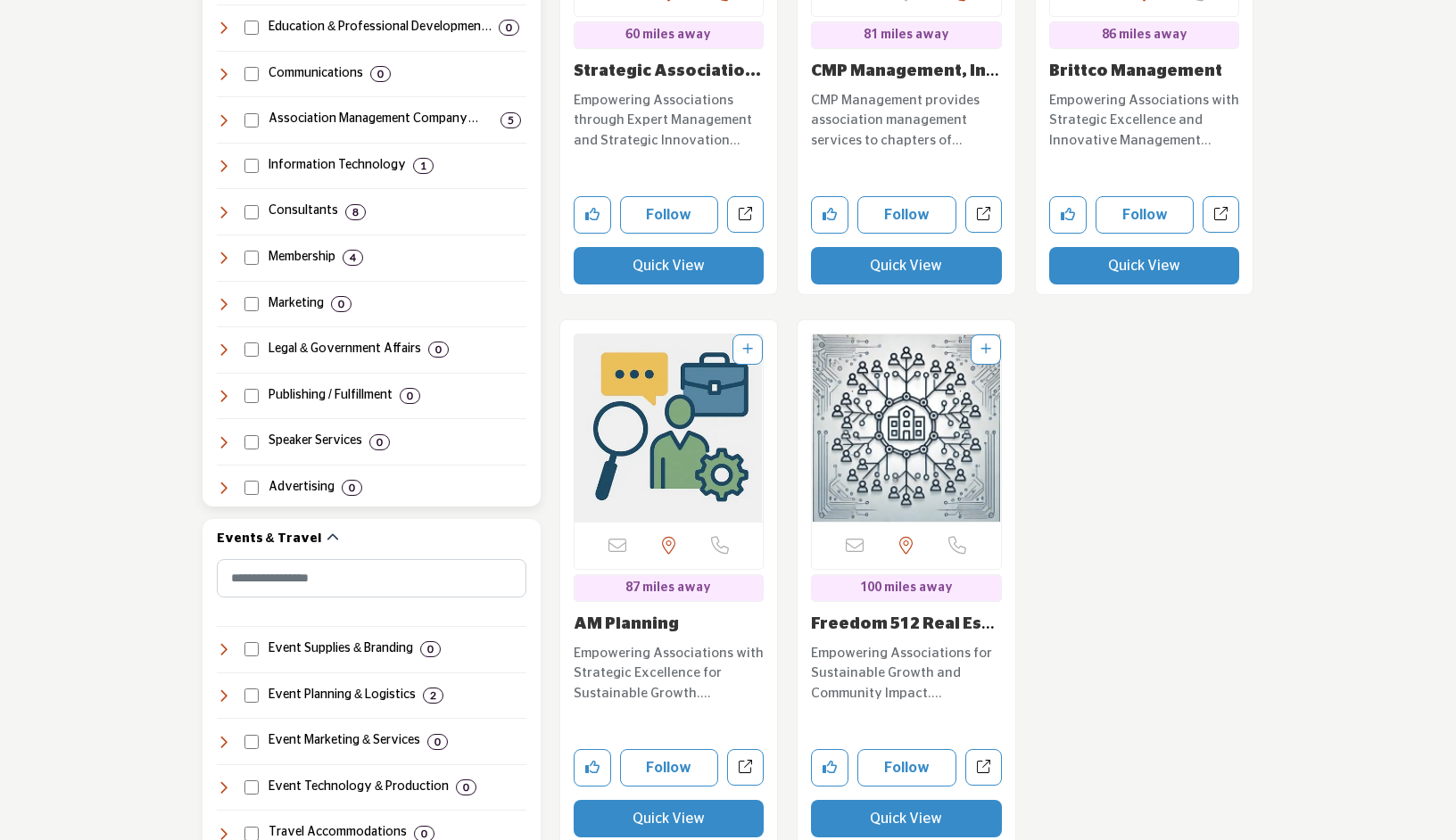
click at [289, 340] on h4 "Legal & Government Affairs" at bounding box center [344, 349] width 153 height 18
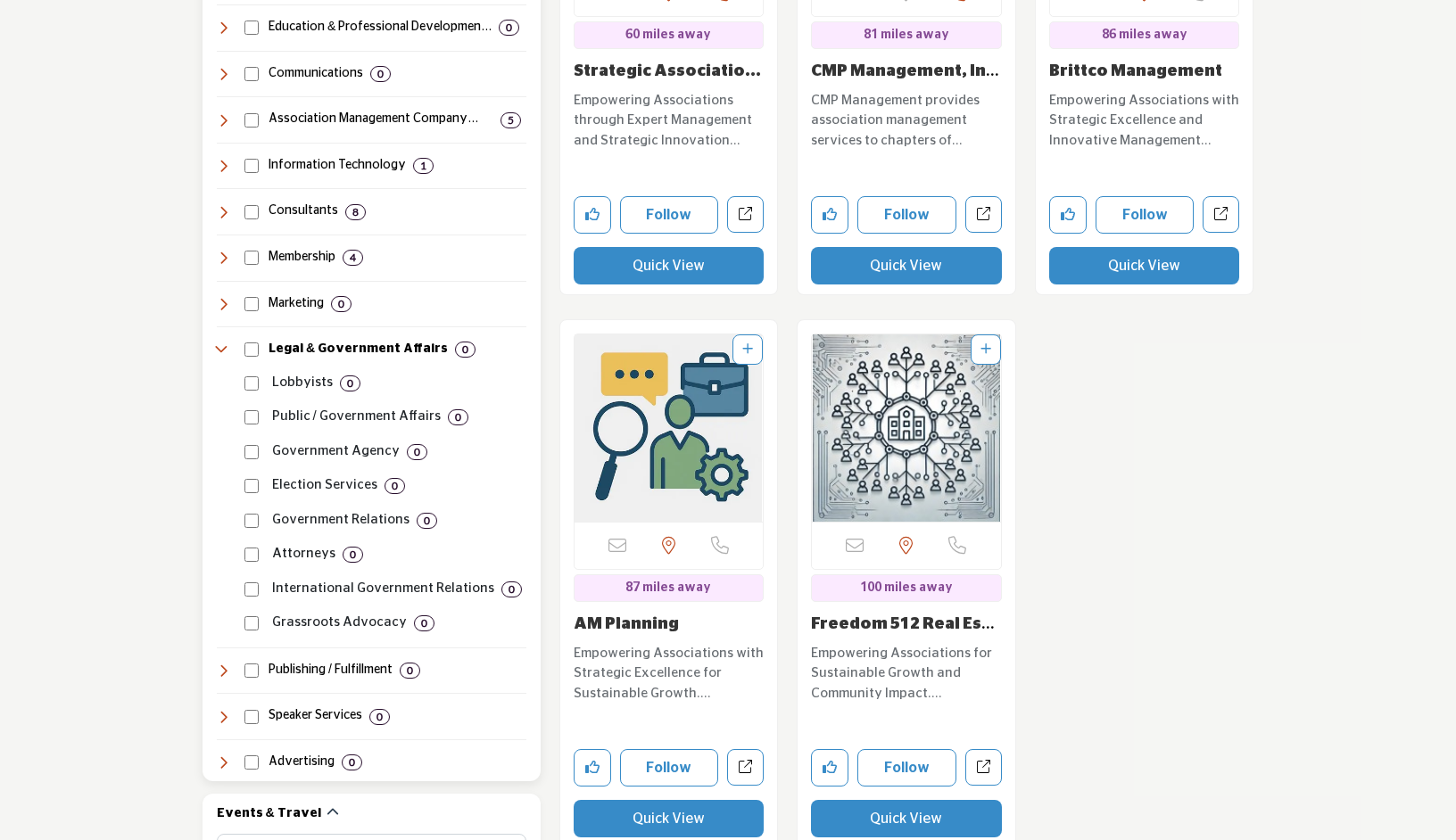
click at [296, 549] on p "Attorneys" at bounding box center [303, 554] width 63 height 20
